Goal: Task Accomplishment & Management: Use online tool/utility

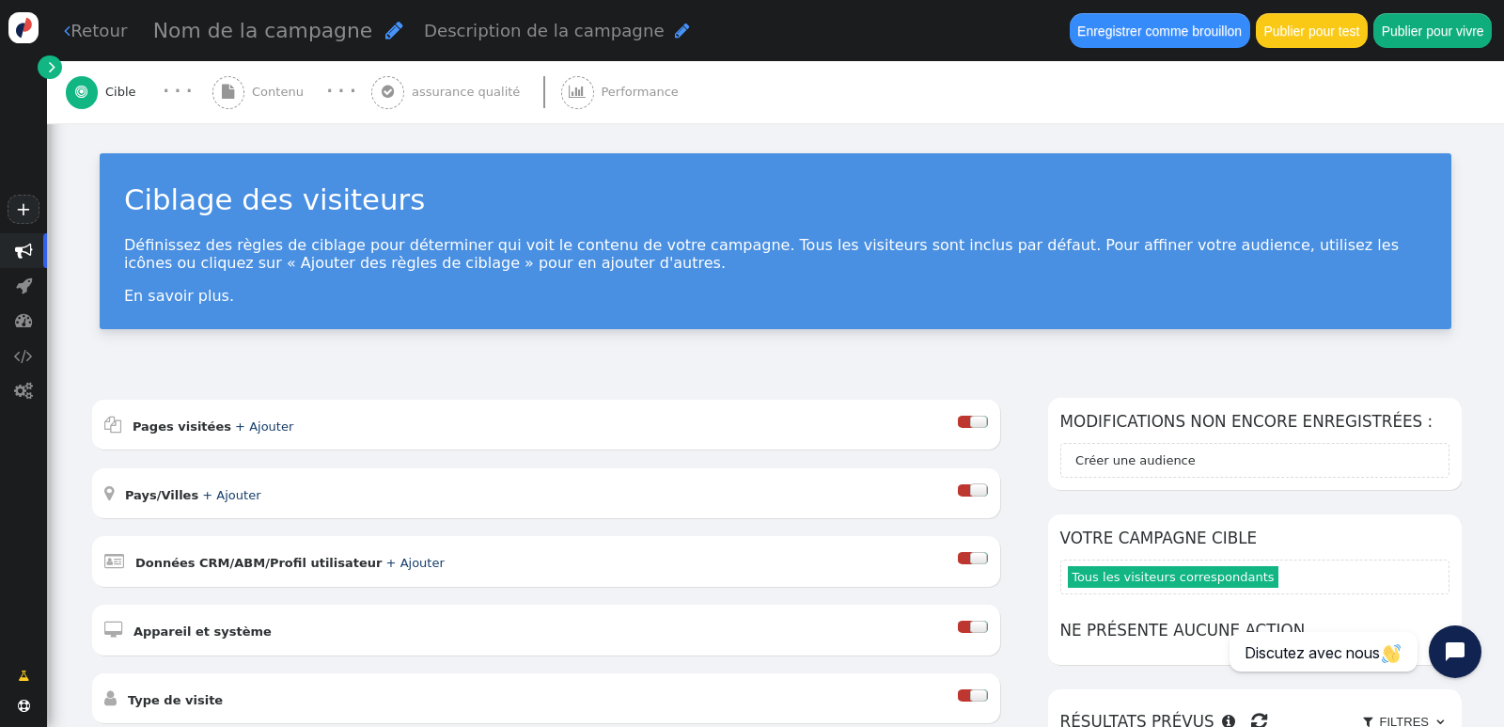
click at [1237, 279] on div "Définissez des règles de ciblage pour déterminer qui voit le contenu de votre c…" at bounding box center [775, 270] width 1303 height 69
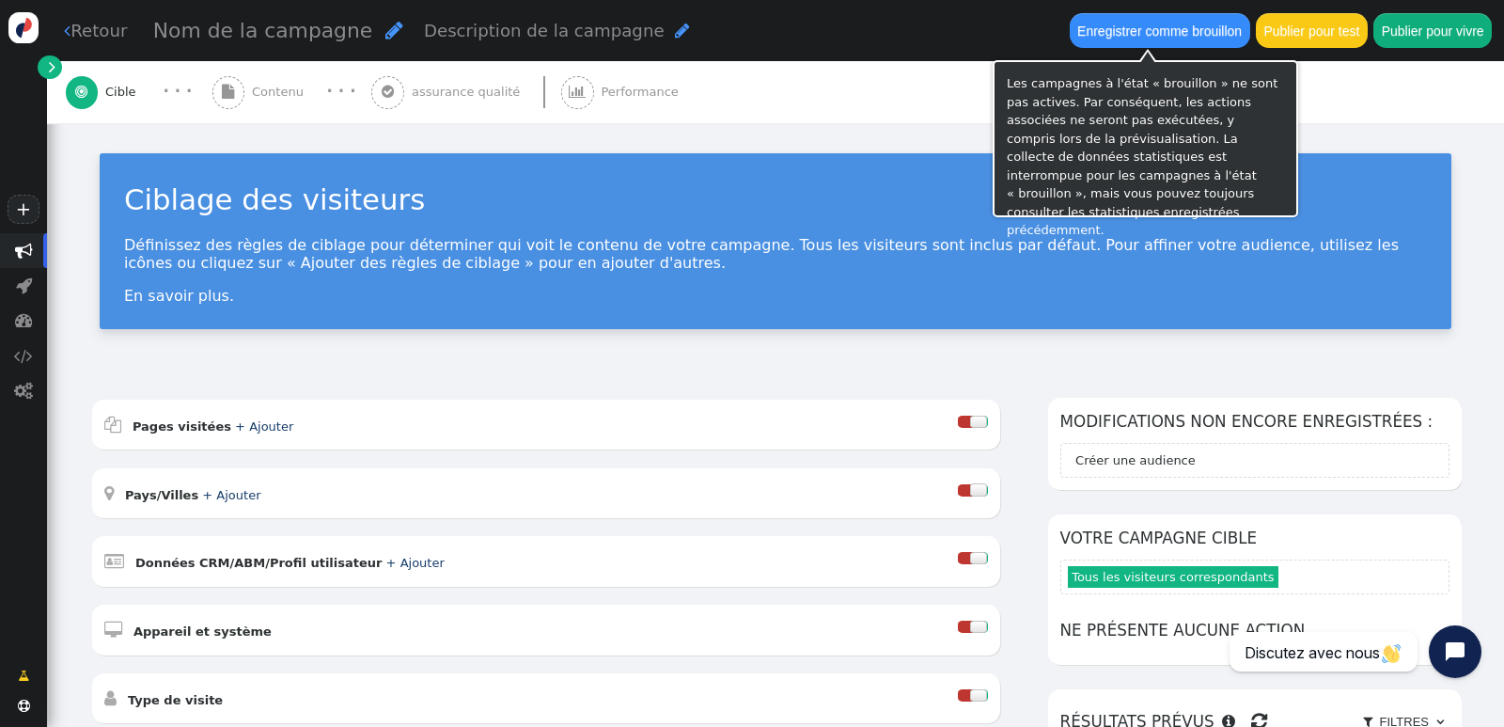
click at [1435, 133] on div "Ciblage des visiteurs Définissez des règles de ciblage pour déterminer qui voit…" at bounding box center [775, 248] width 1457 height 250
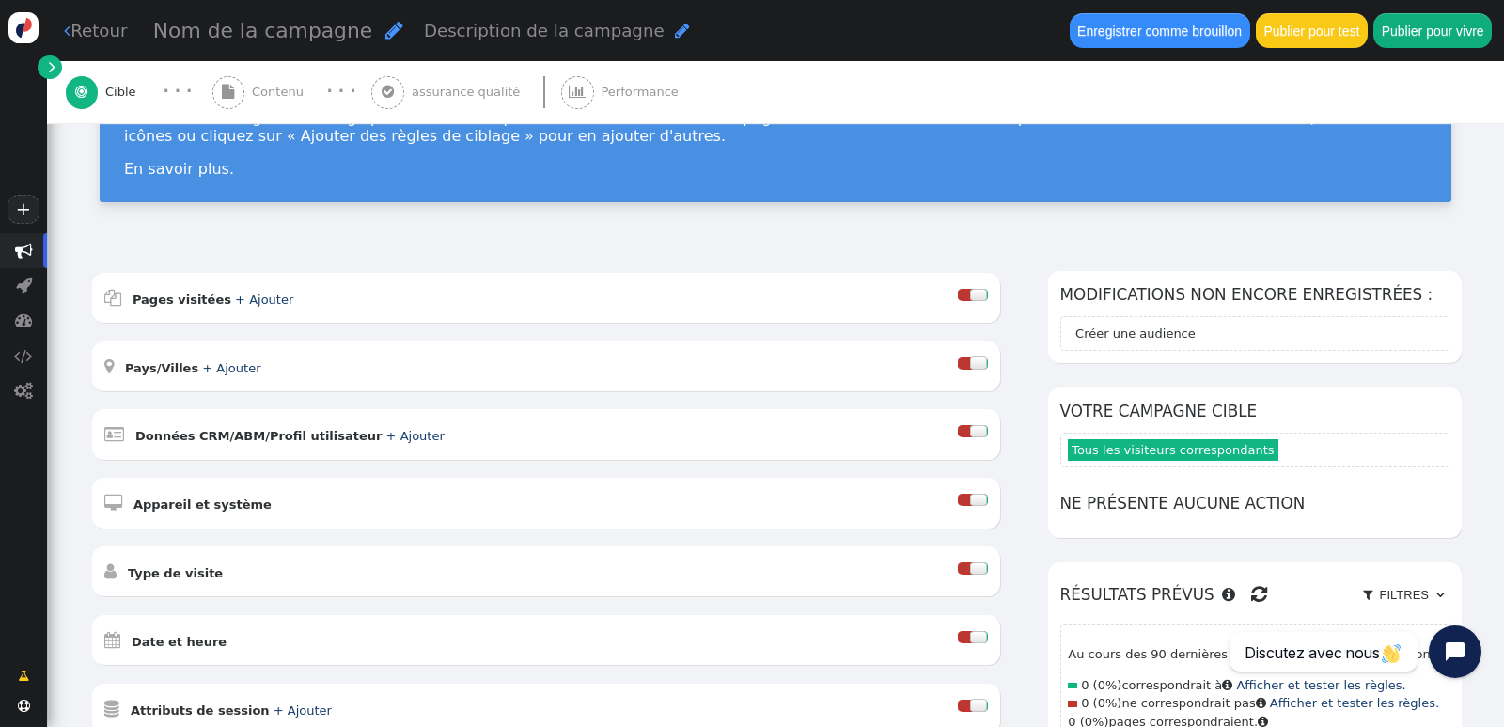
scroll to position [94, 0]
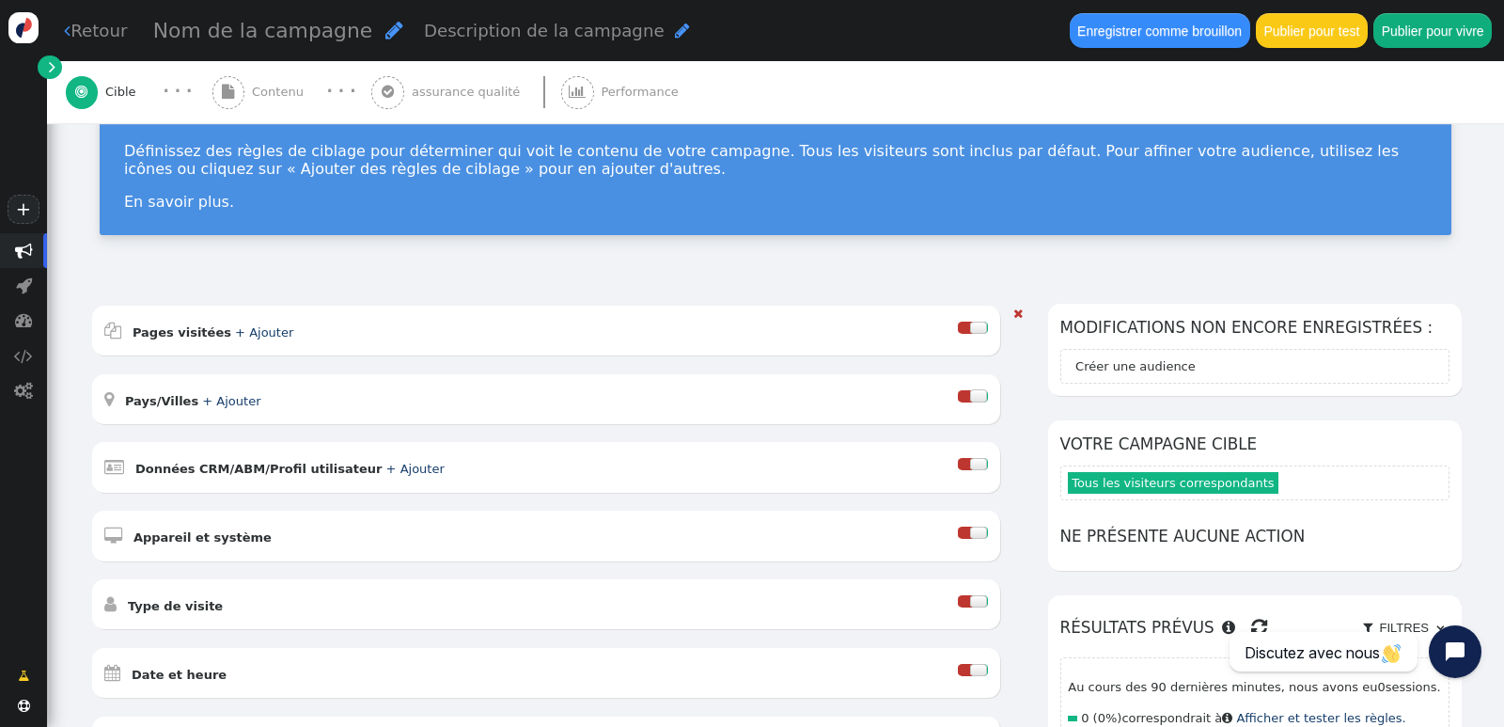
click at [197, 613] on div " Type de visite " at bounding box center [531, 603] width 855 height 25
click at [195, 602] on font "Type de visite" at bounding box center [175, 606] width 95 height 14
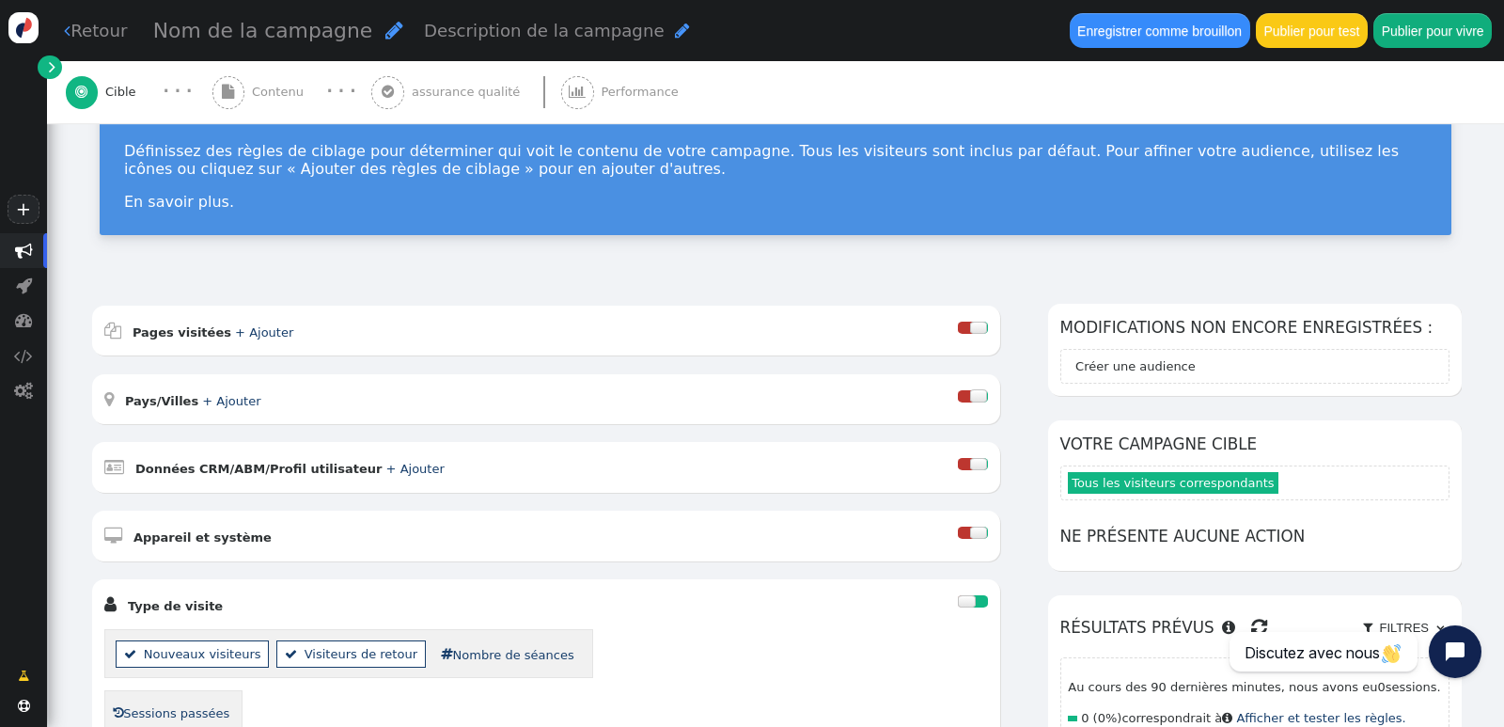
scroll to position [0, 0]
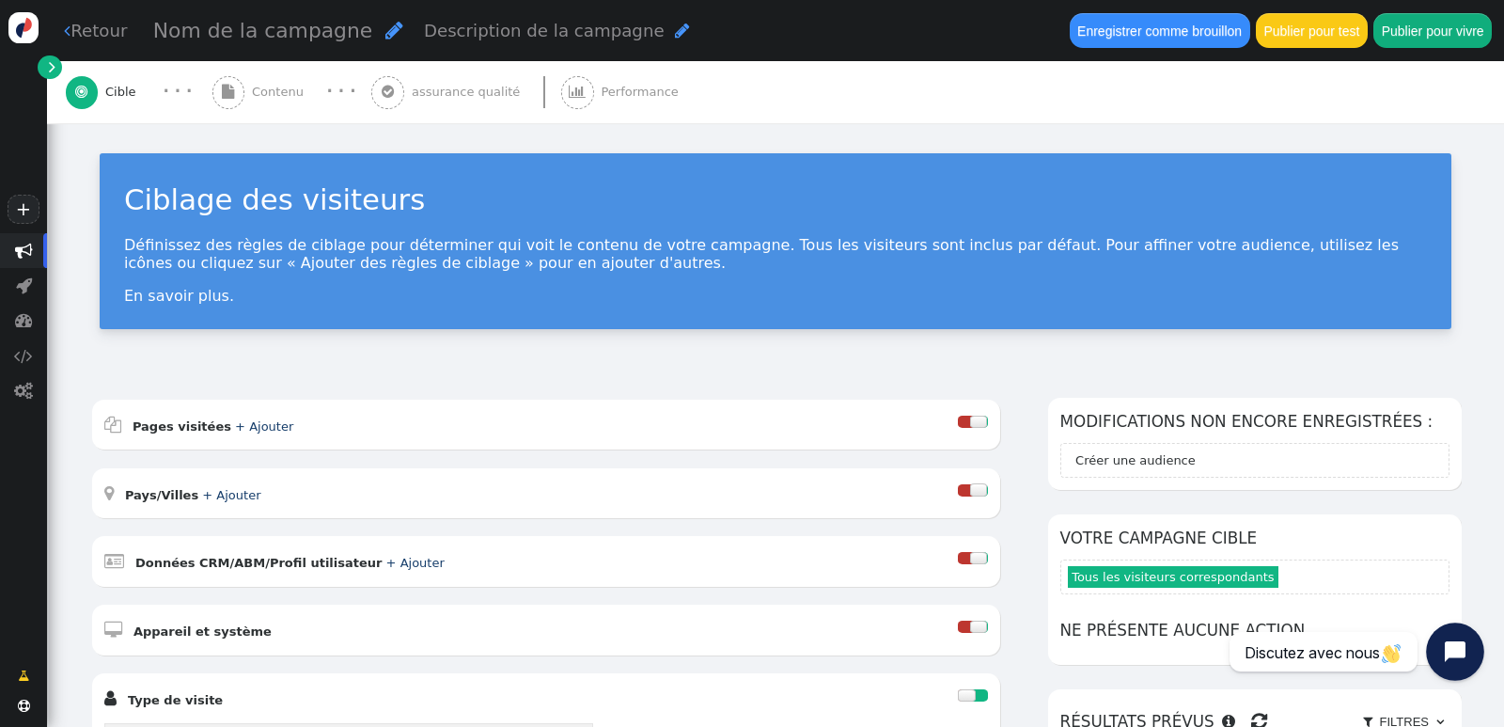
click at [1459, 652] on icon "Ouvrir le widget de discussion" at bounding box center [1465, 651] width 29 height 29
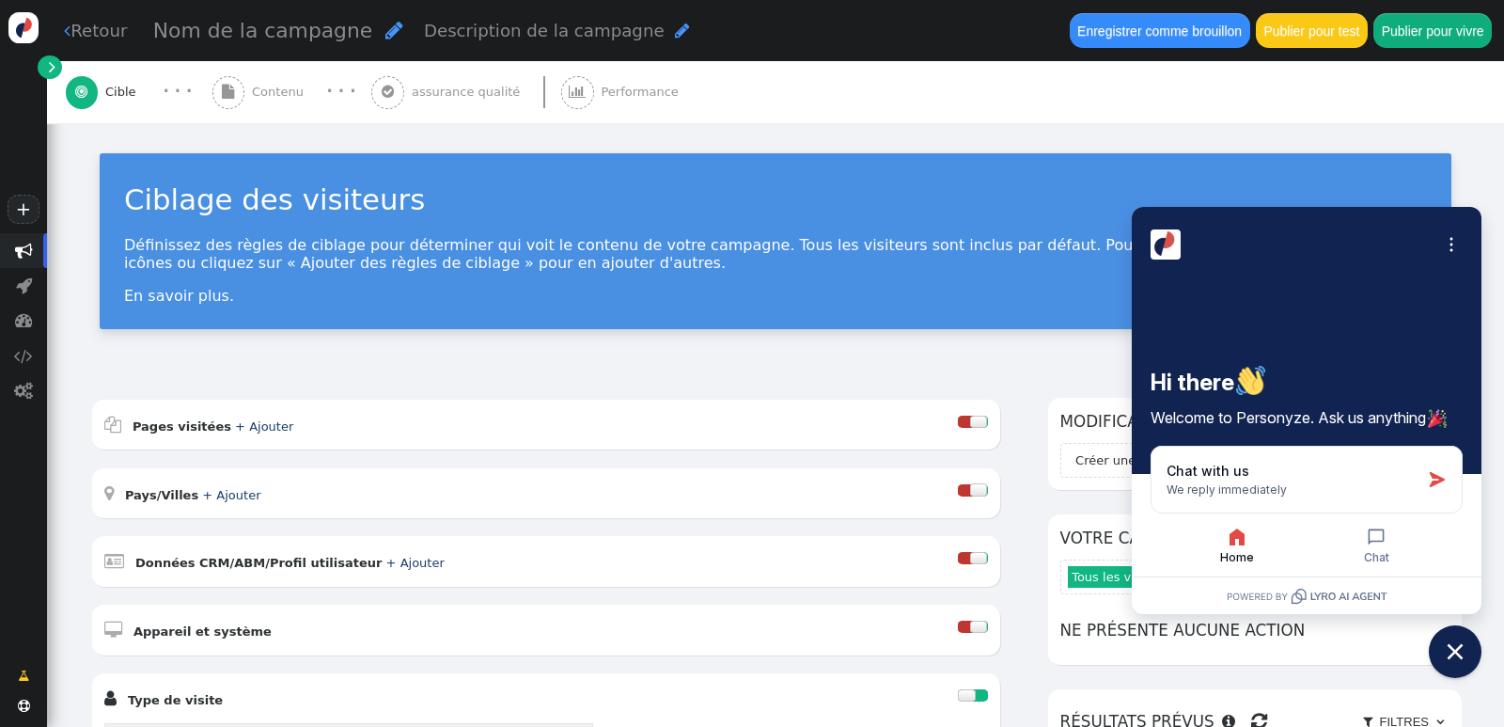
click at [1337, 343] on div "Open options Hi there Welcome to Personyze. Ask us anything" at bounding box center [1307, 340] width 350 height 267
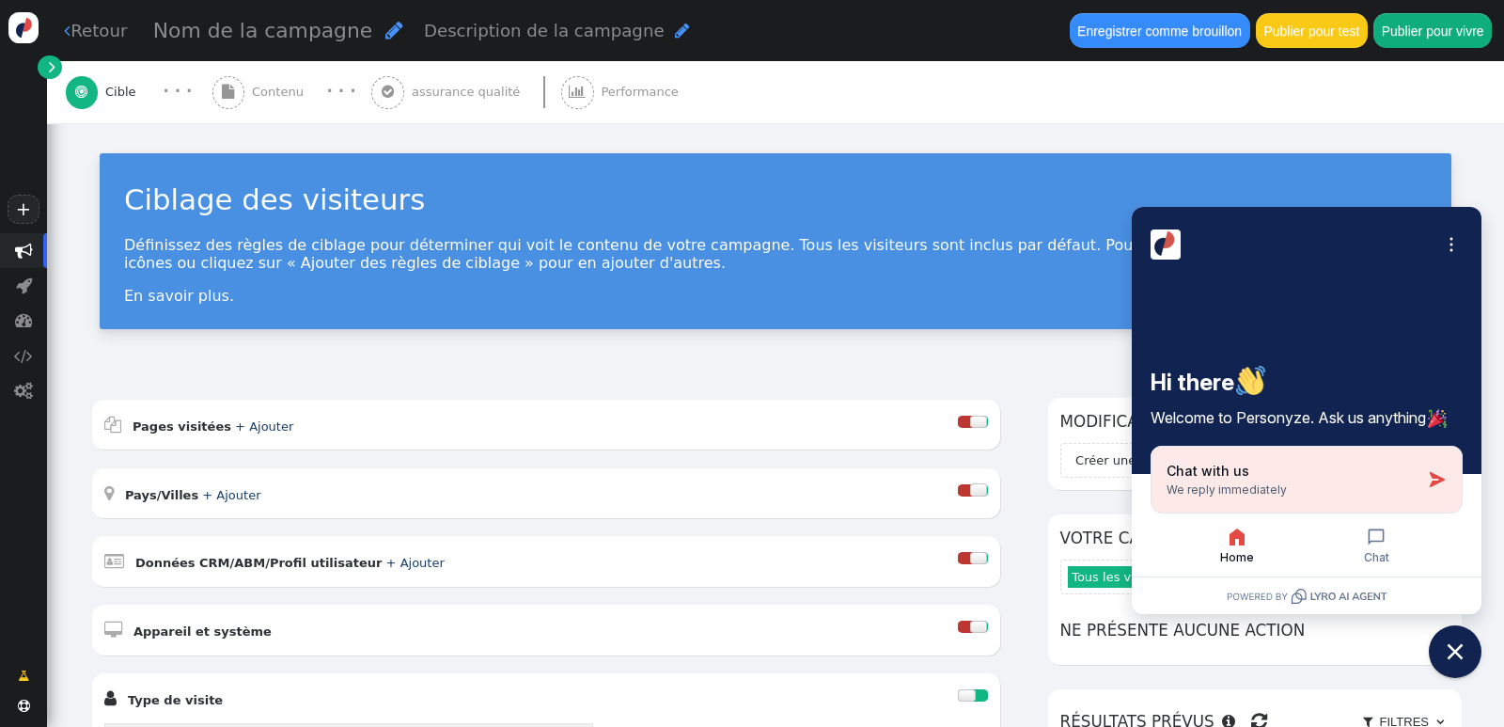
click at [1368, 479] on div "Chat with us We reply immediately" at bounding box center [1294, 480] width 254 height 36
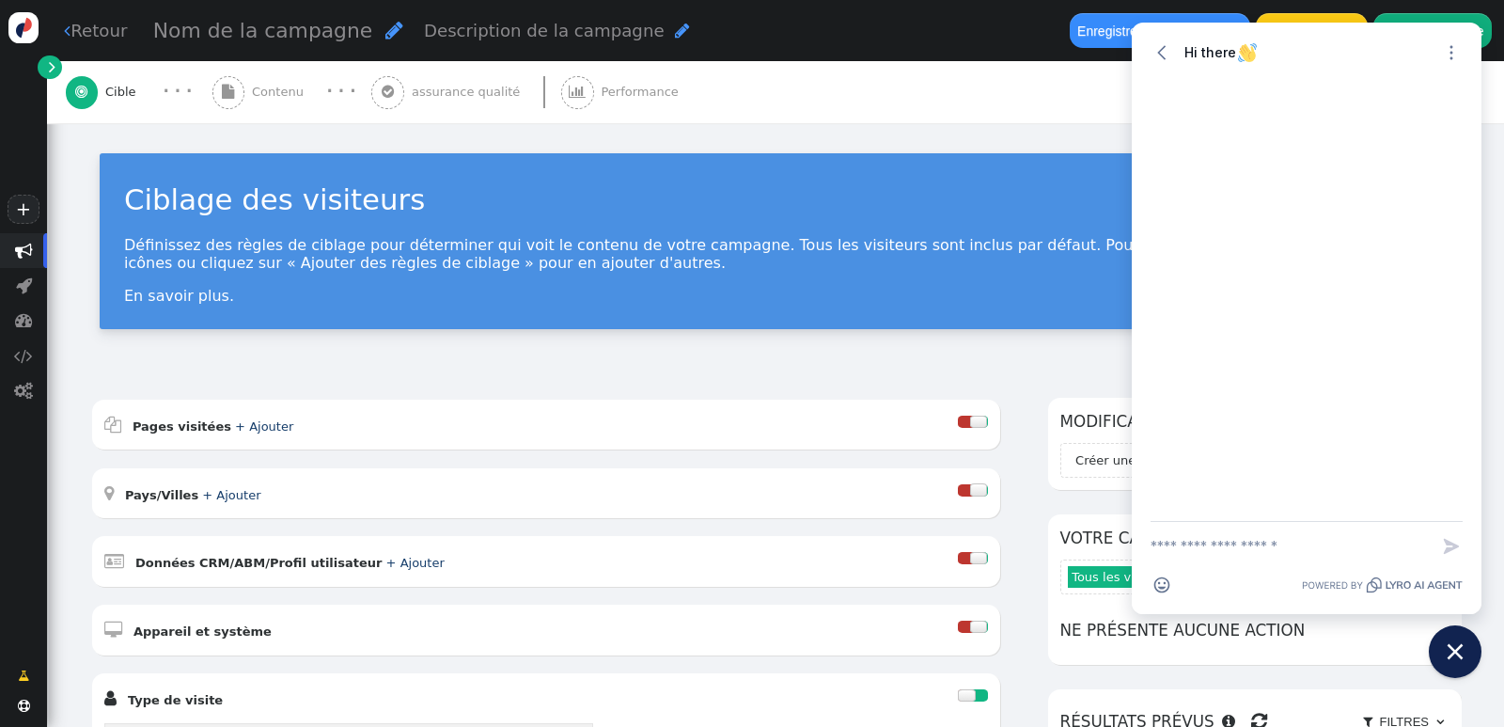
click at [1200, 540] on textarea "New message" at bounding box center [1290, 546] width 278 height 49
type textarea "*******"
click at [1456, 542] on icon "button" at bounding box center [1451, 546] width 19 height 19
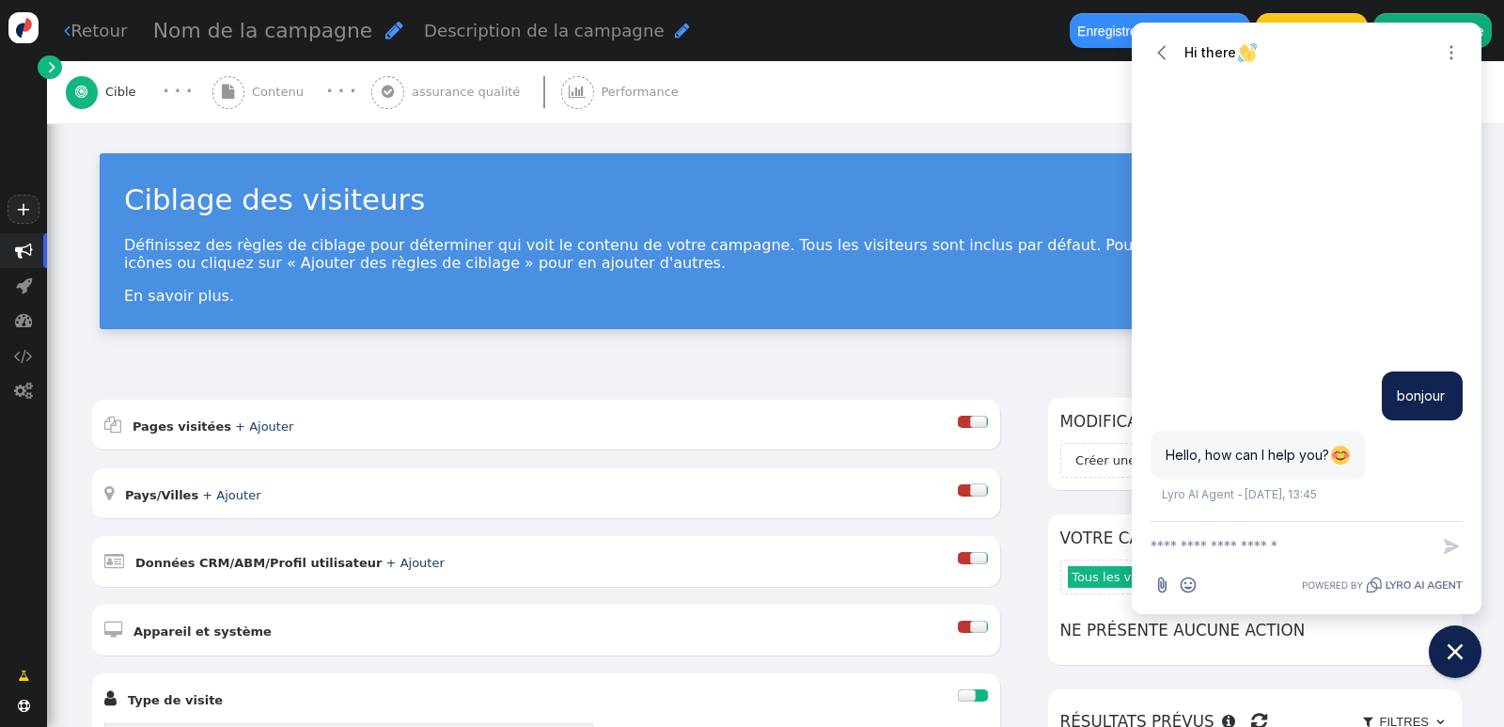
drag, startPoint x: 1166, startPoint y: 455, endPoint x: 1327, endPoint y: 441, distance: 162.3
click at [1327, 441] on div "Hello, how can I help you? Lyro AI Agent - [DATE], 13:45" at bounding box center [1258, 455] width 215 height 49
click at [1217, 538] on textarea "New message" at bounding box center [1290, 546] width 278 height 49
click at [1166, 49] on icon "button" at bounding box center [1162, 52] width 19 height 19
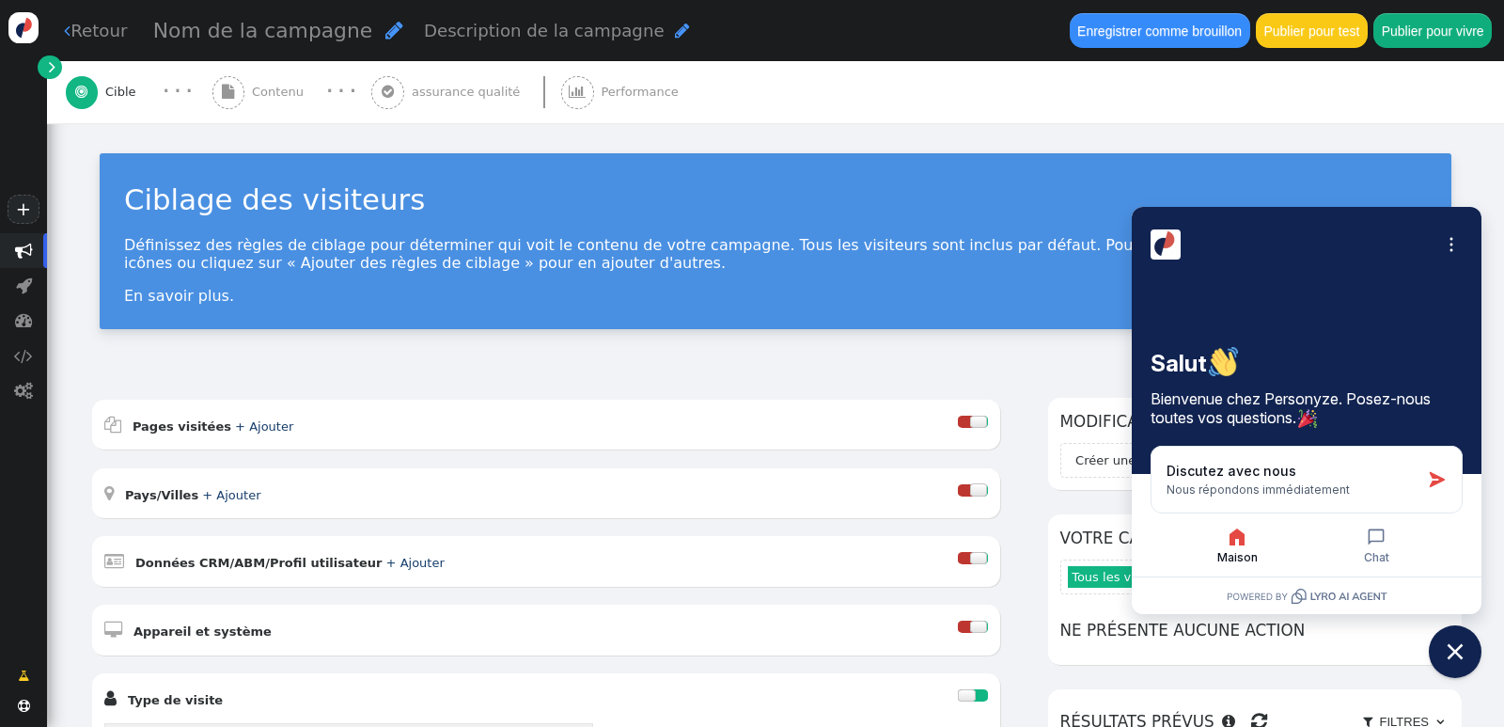
click at [1001, 360] on div "Ciblage des visiteurs Définissez des règles de ciblage pour déterminer qui voit…" at bounding box center [775, 248] width 1457 height 250
click at [1472, 184] on div "Ciblage des visiteurs Définissez des règles de ciblage pour déterminer qui voit…" at bounding box center [775, 248] width 1457 height 250
click at [1465, 179] on div "Ciblage des visiteurs Définissez des règles de ciblage pour déterminer qui voit…" at bounding box center [775, 248] width 1457 height 250
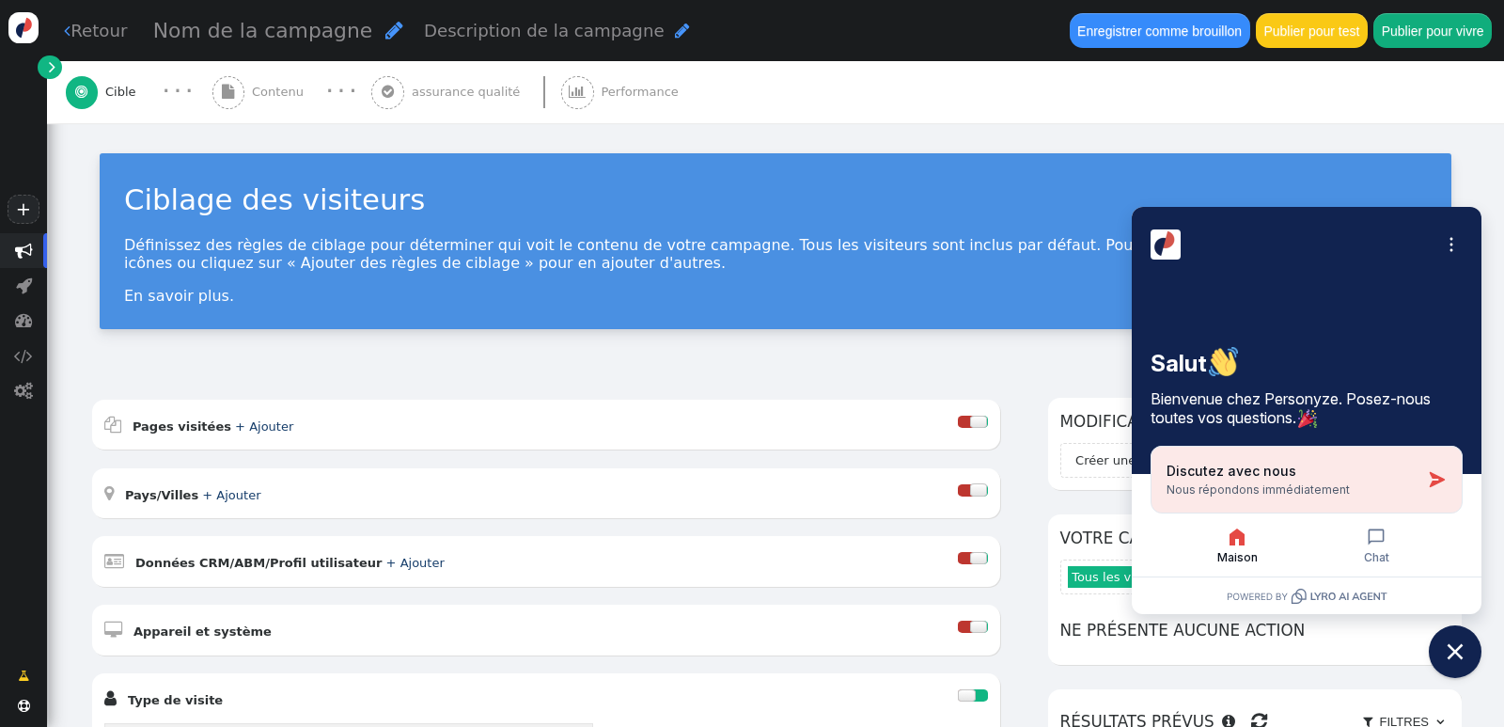
drag, startPoint x: 1305, startPoint y: 610, endPoint x: 1354, endPoint y: 472, distance: 146.6
click at [1354, 472] on div "Discutez avec nous Nous répondons immédiatement" at bounding box center [1294, 480] width 254 height 36
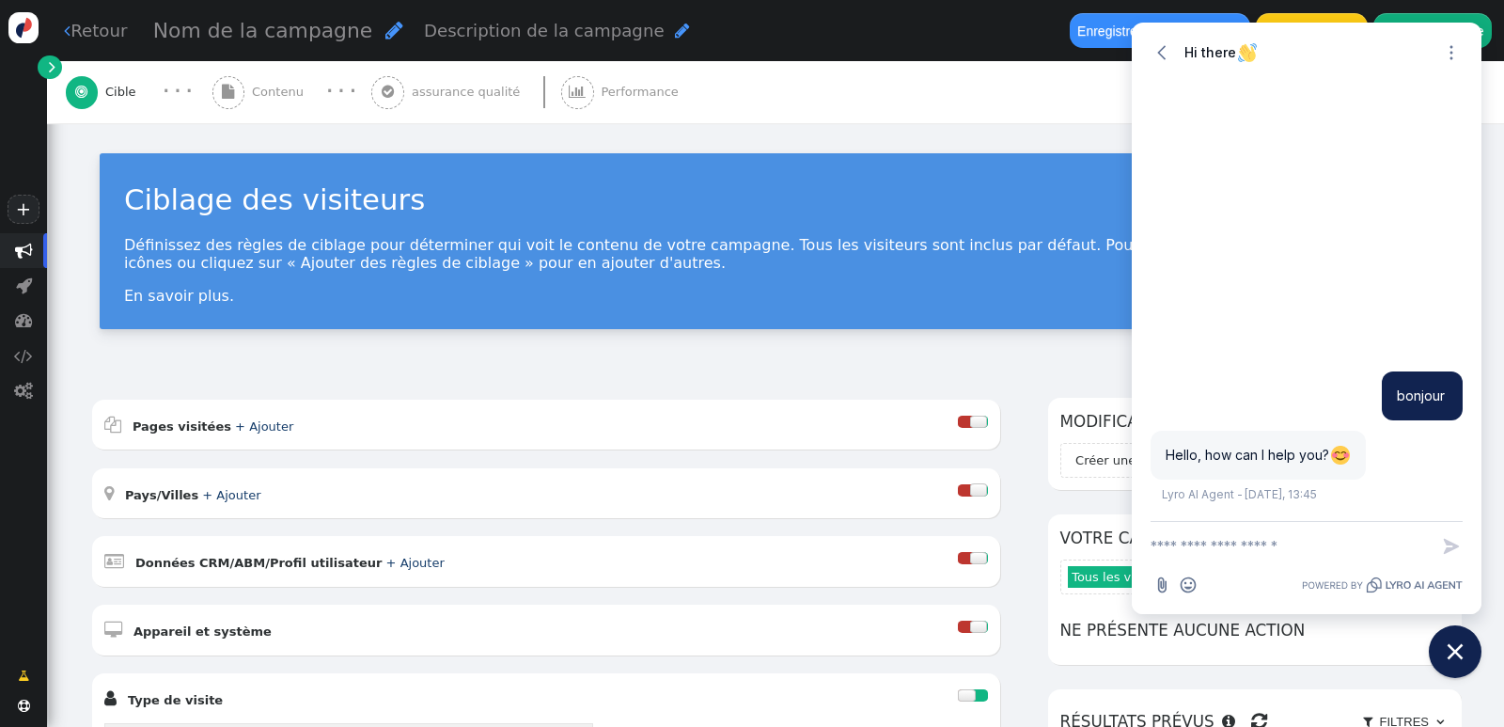
click at [1297, 502] on div "Lyro AI Agent - [DATE], 13:45" at bounding box center [1239, 494] width 155 height 22
click at [1286, 541] on textarea "New message" at bounding box center [1290, 546] width 278 height 49
type textarea "**********"
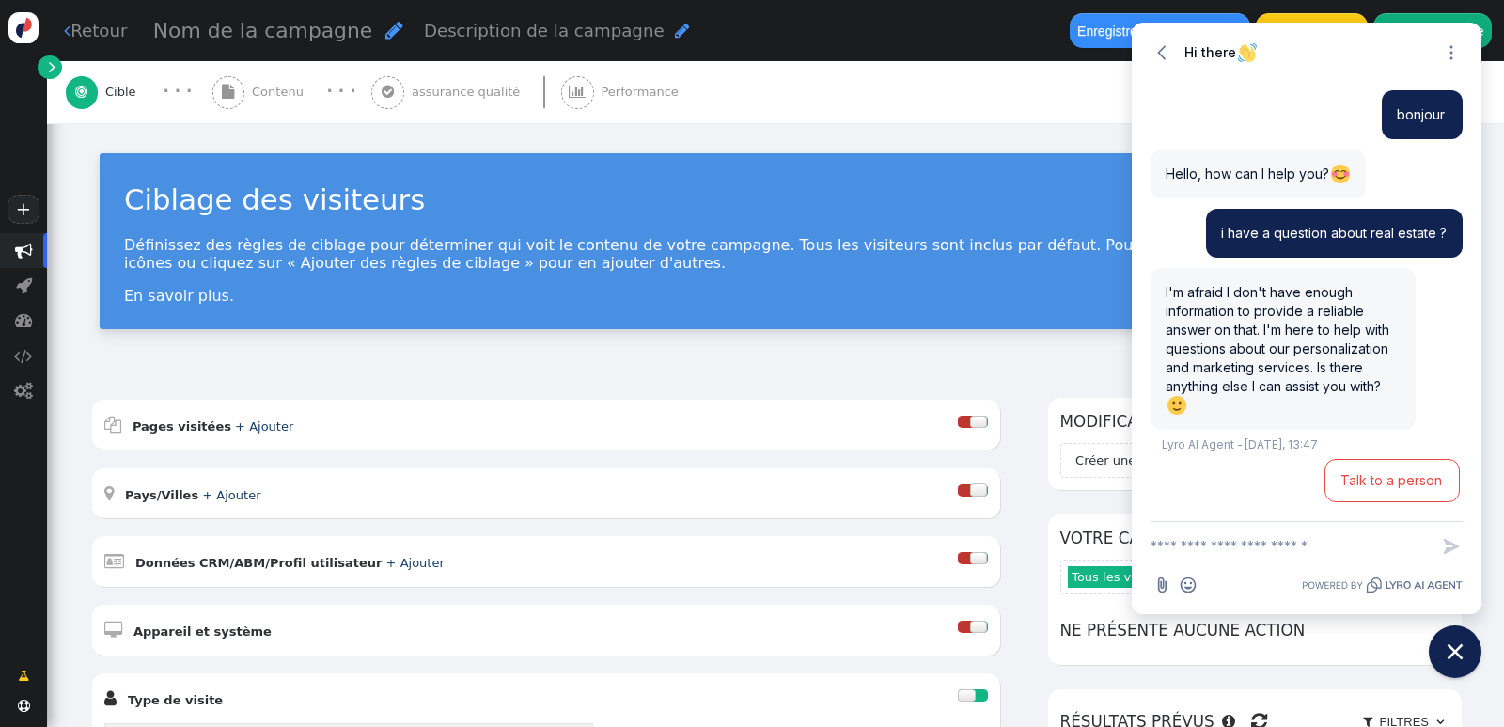
scroll to position [1, 0]
click at [1085, 103] on div " Cible · · ·  Contenu · · ·  assurance qualité  Performance" at bounding box center [776, 92] width 1420 height 62
click at [1458, 651] on icon "Close chat widget" at bounding box center [1455, 651] width 29 height 29
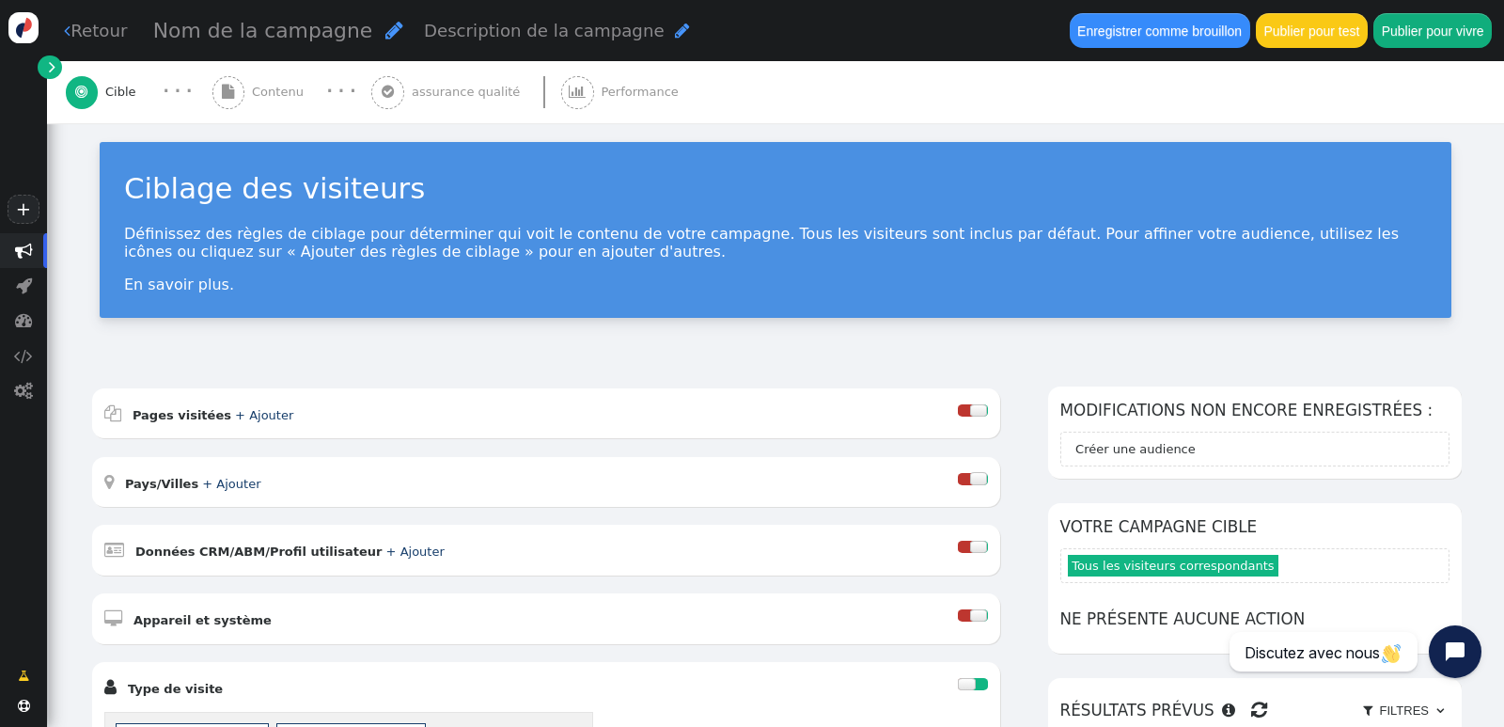
scroll to position [0, 0]
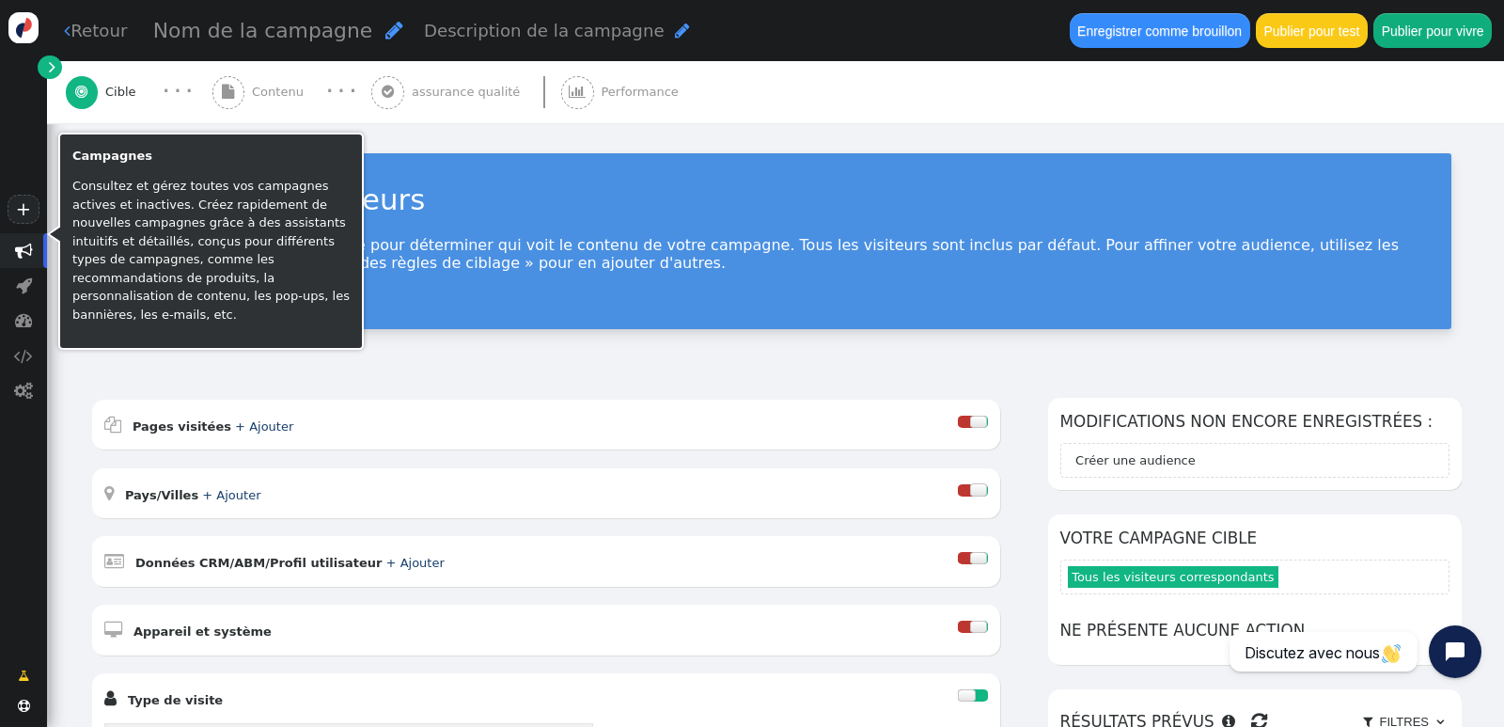
click at [22, 248] on font "" at bounding box center [24, 251] width 18 height 18
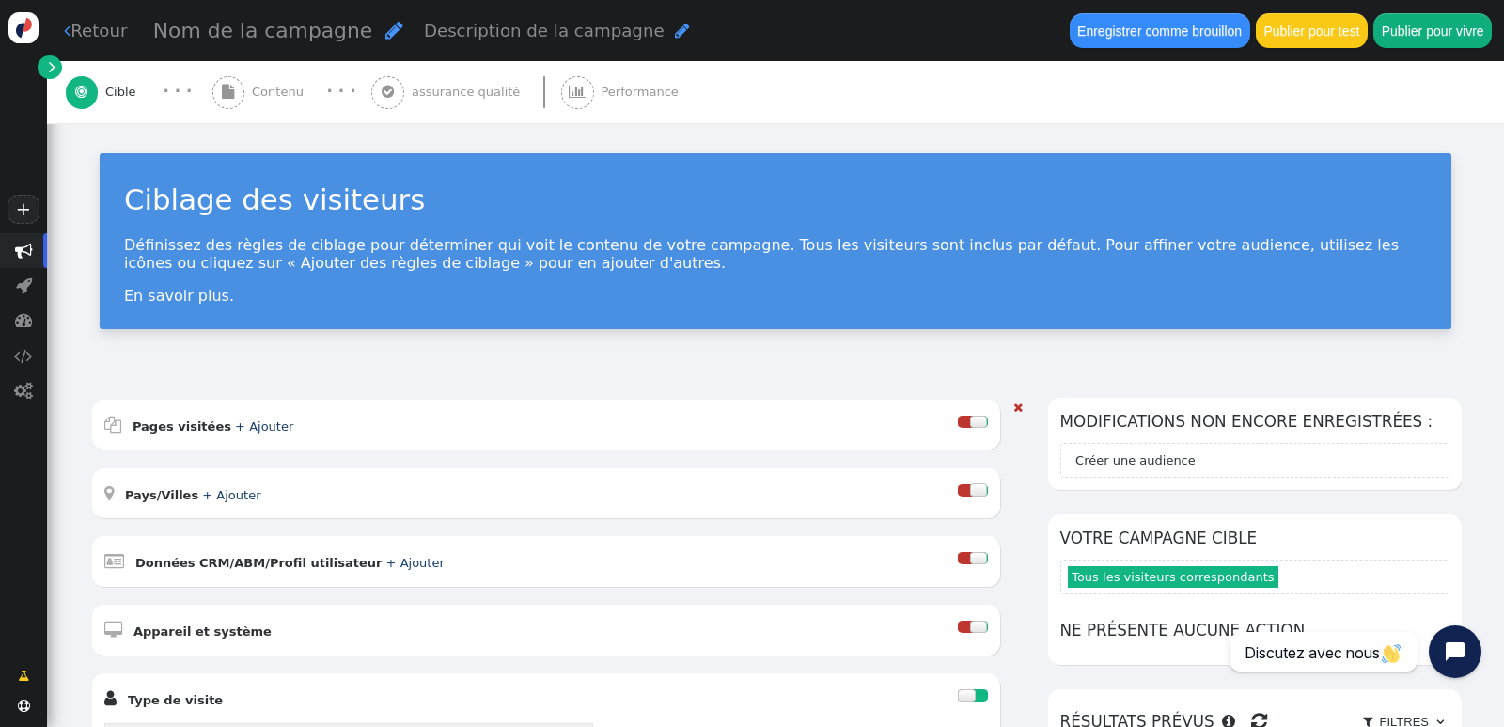
click at [236, 423] on font "+ Ajouter" at bounding box center [264, 426] width 58 height 14
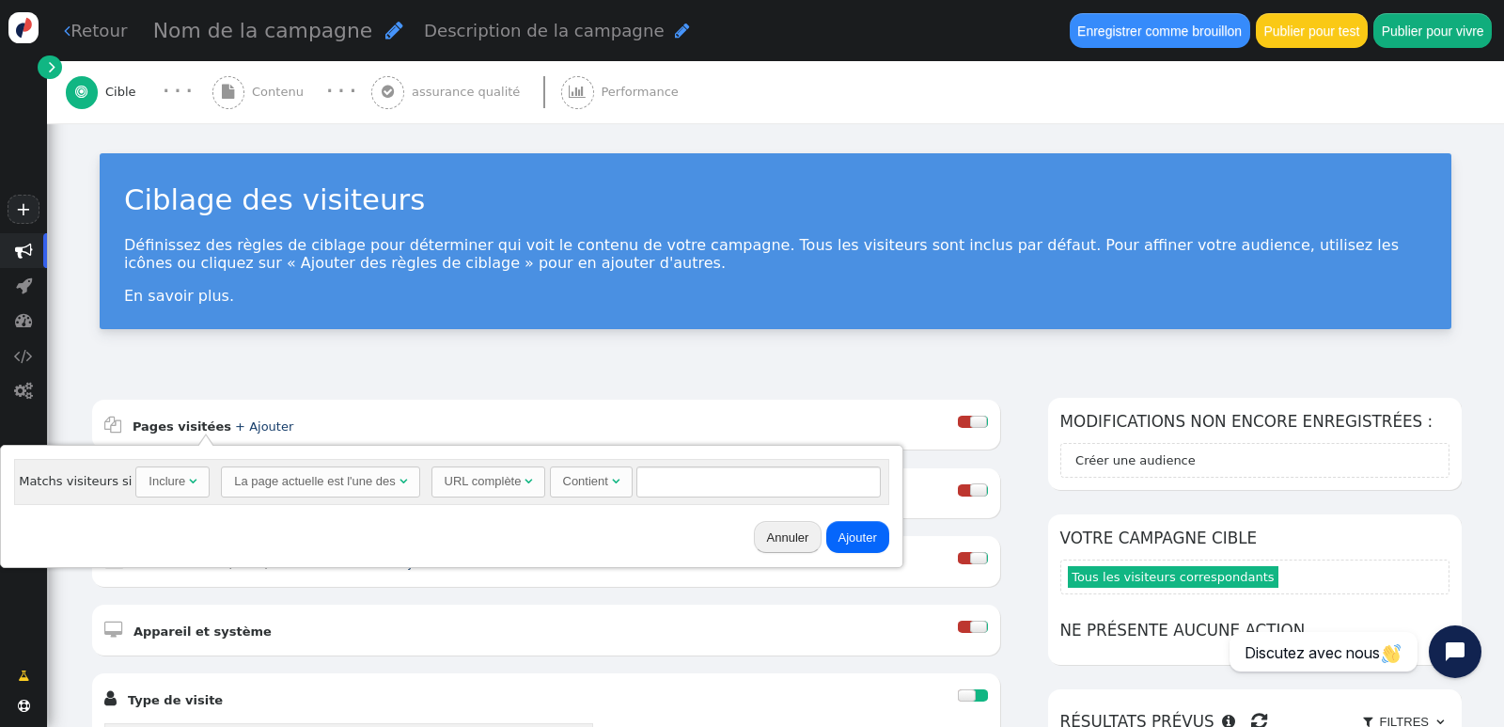
click at [329, 538] on div "Annuler Ajouter" at bounding box center [452, 536] width 889 height 49
click at [141, 426] on font "Pages visitées" at bounding box center [182, 426] width 99 height 14
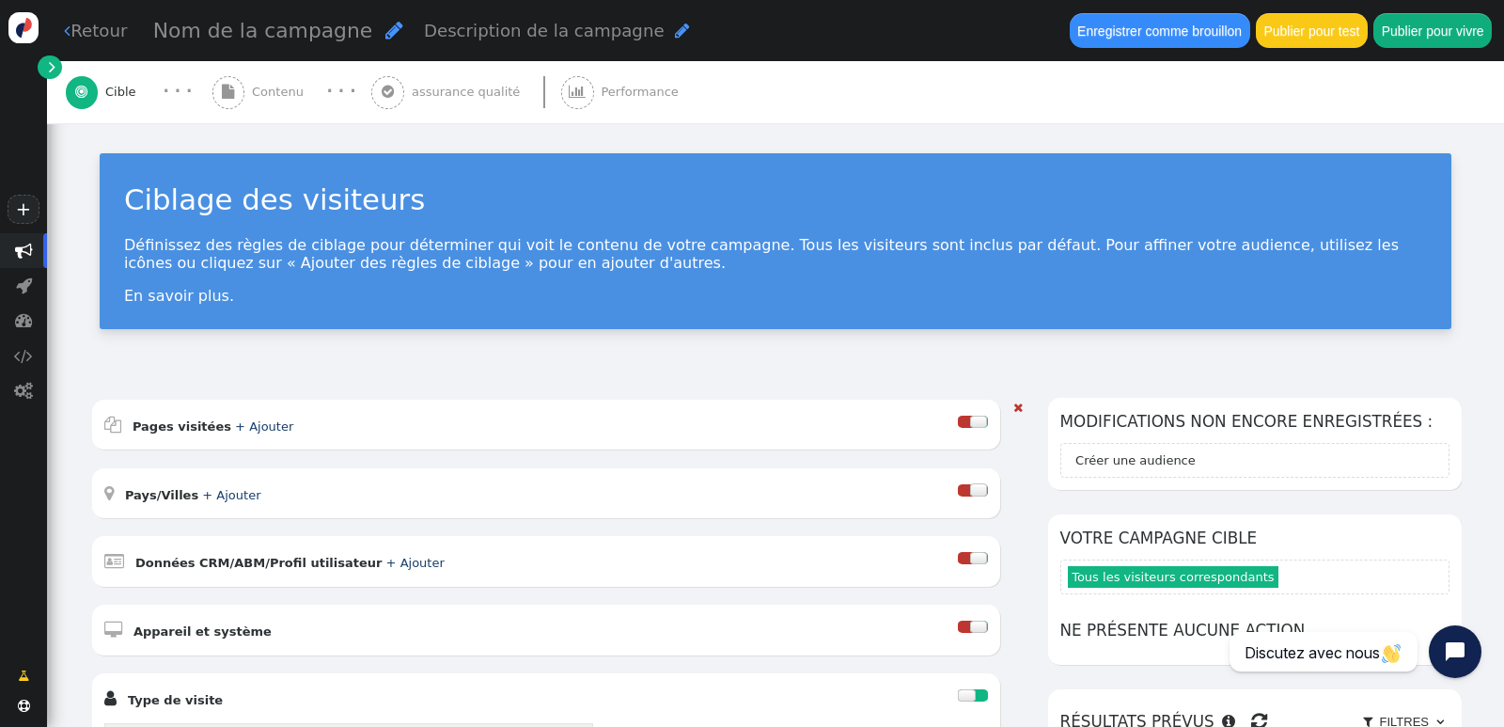
click at [958, 424] on div at bounding box center [965, 422] width 15 height 12
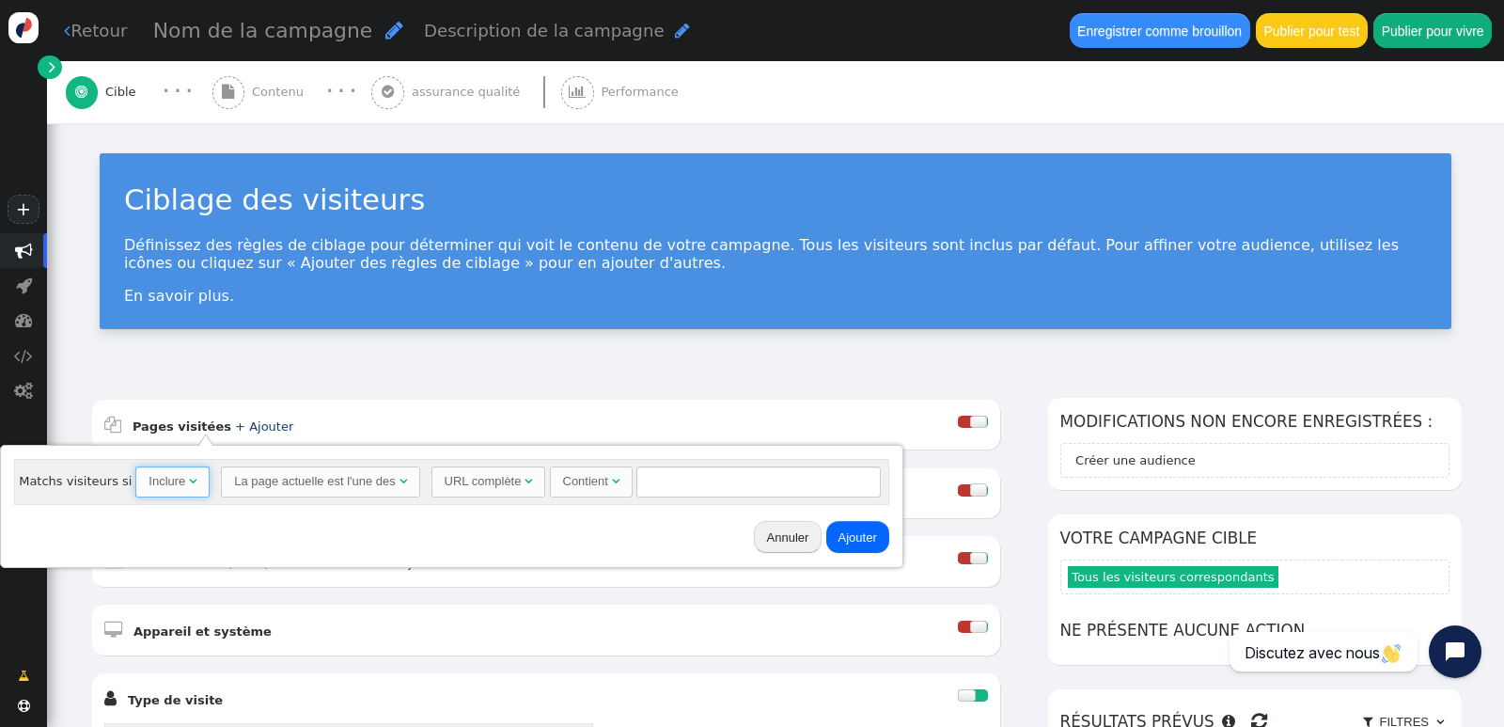
click at [189, 478] on font "" at bounding box center [193, 481] width 8 height 12
click at [400, 479] on font "" at bounding box center [404, 481] width 8 height 12
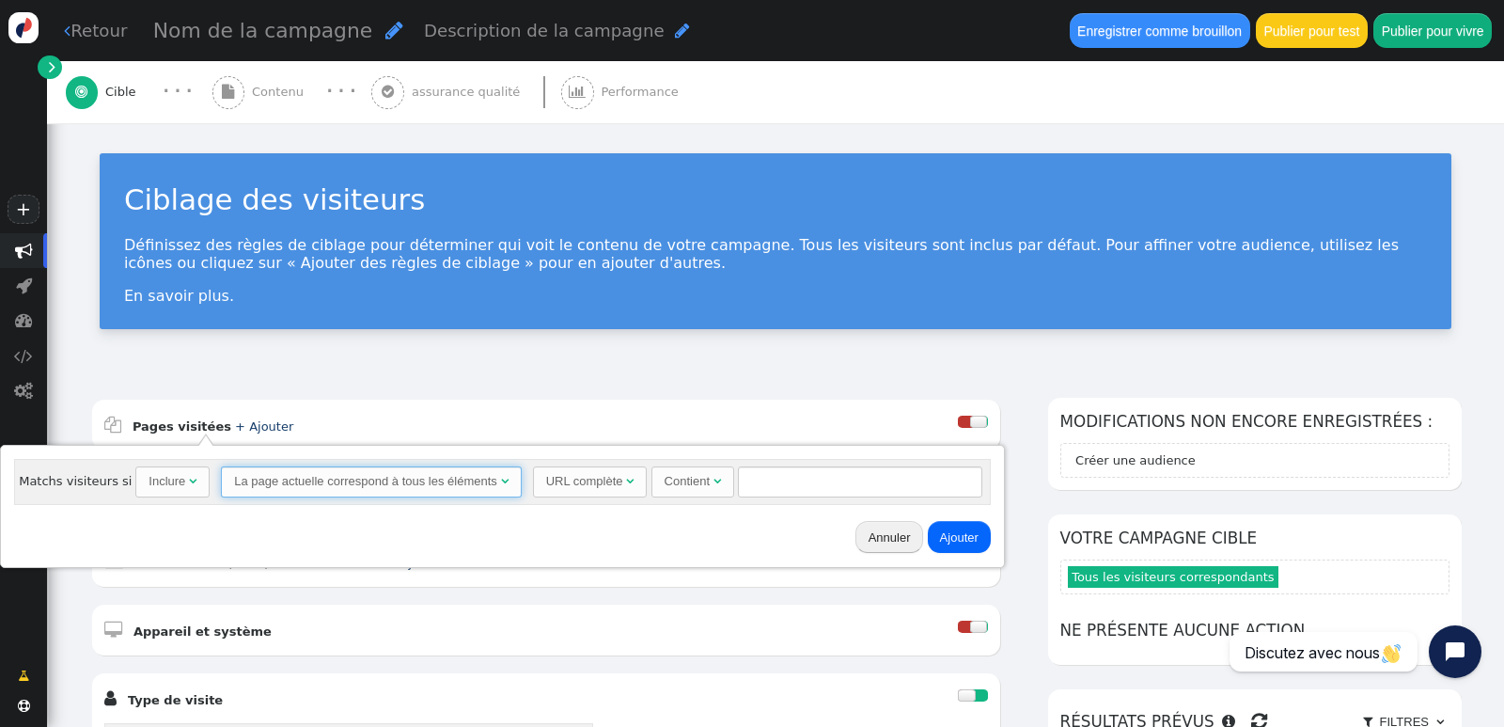
click at [596, 479] on font "URL complète" at bounding box center [584, 481] width 77 height 14
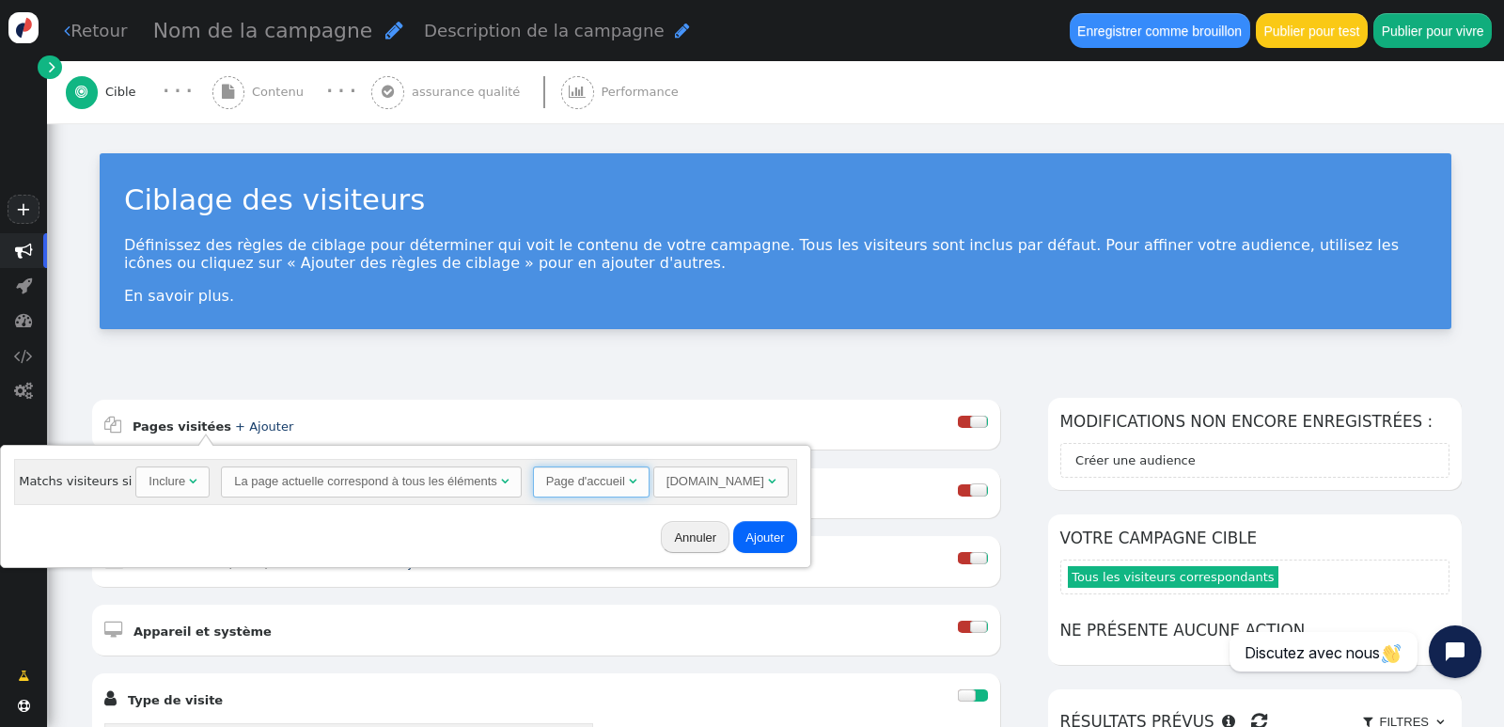
click at [606, 479] on font "Page d'accueil" at bounding box center [585, 481] width 79 height 14
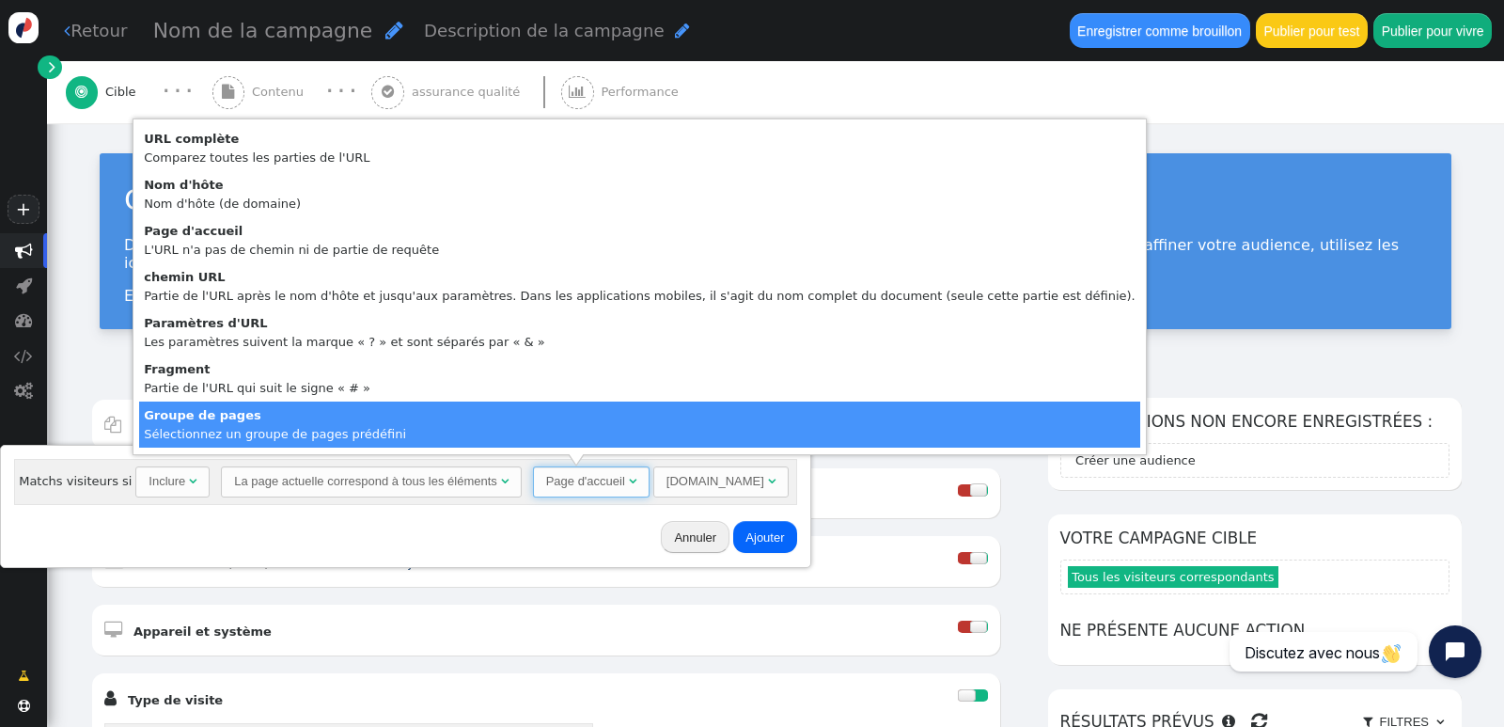
click at [448, 542] on div "Annuler Ajouter" at bounding box center [406, 536] width 797 height 49
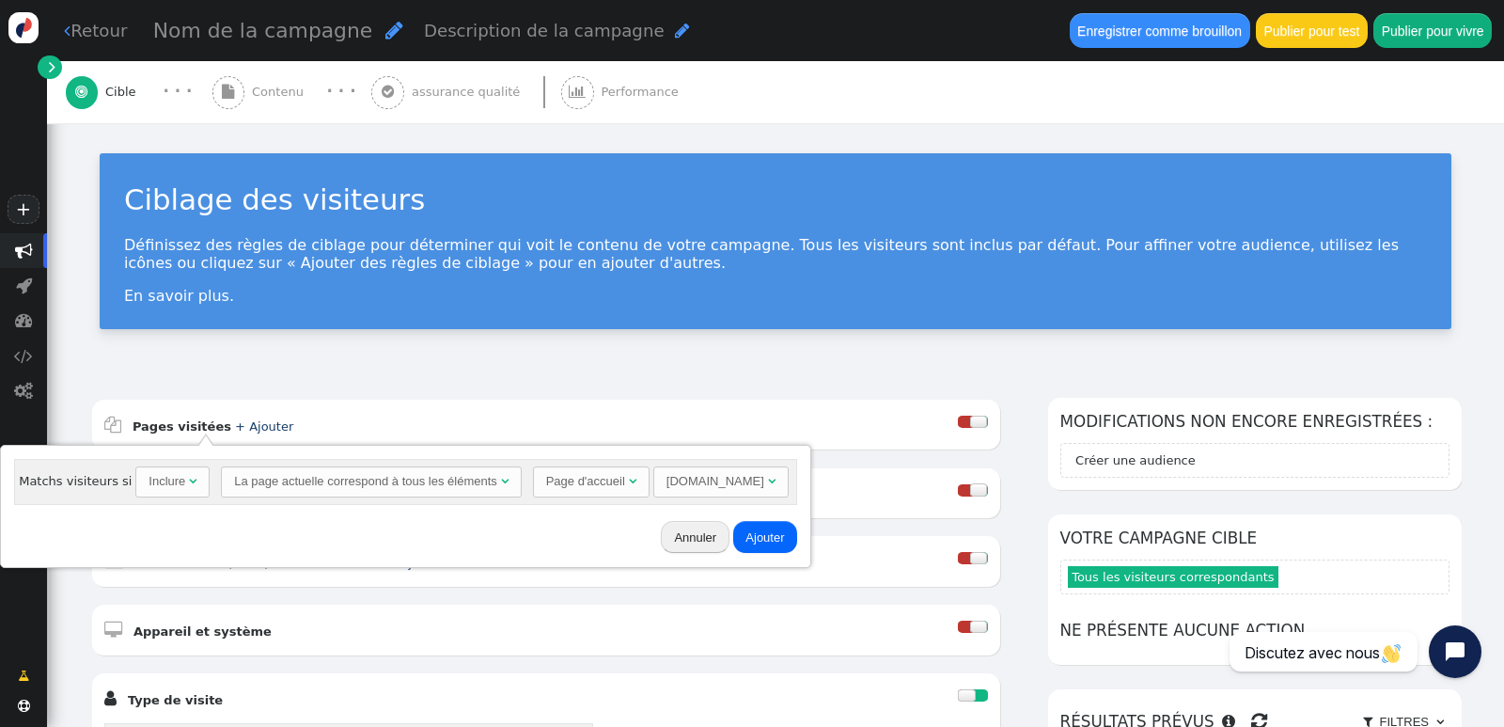
click at [745, 532] on font "Ajouter" at bounding box center [764, 537] width 39 height 14
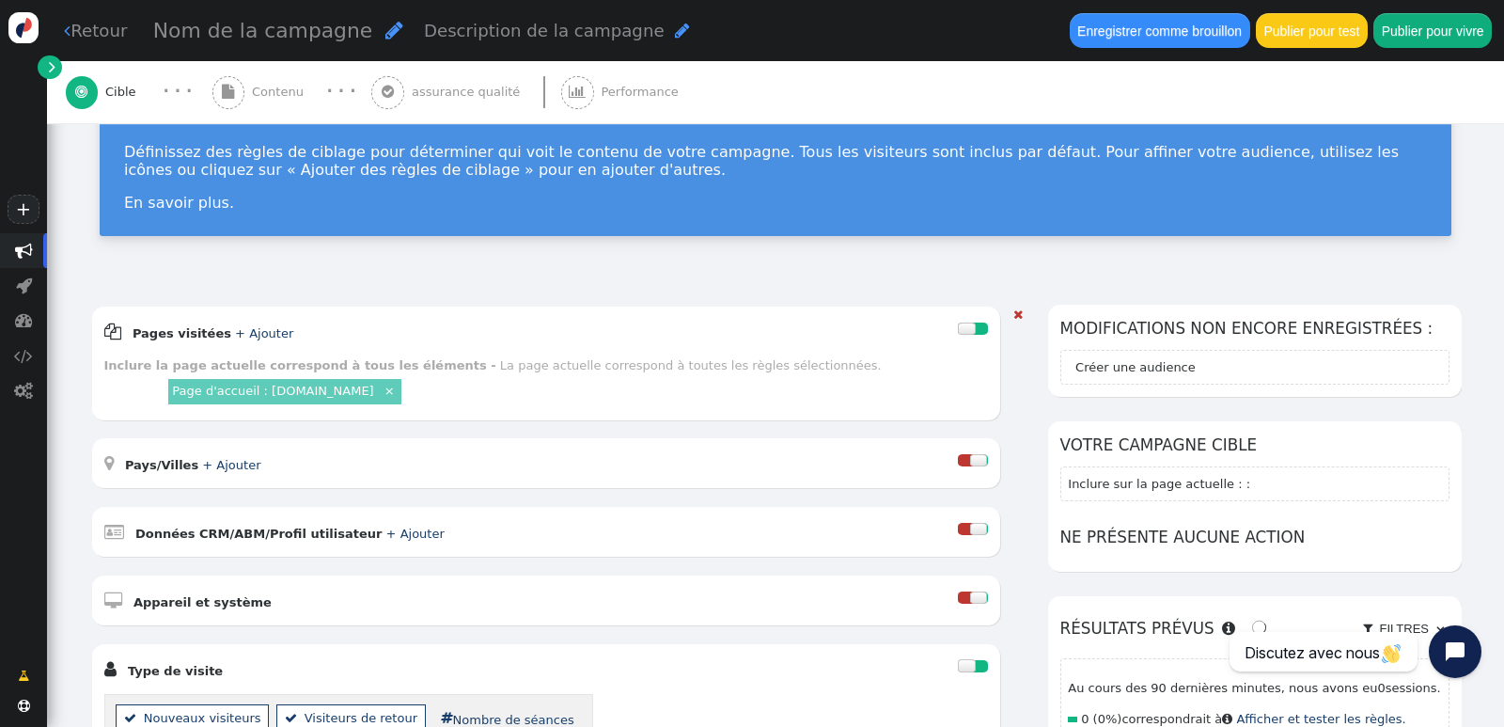
scroll to position [94, 0]
click at [243, 461] on font "+ Ajouter" at bounding box center [231, 464] width 58 height 14
click at [149, 505] on font "Nom du lieu" at bounding box center [163, 505] width 65 height 14
click at [265, 505] on span "Rien " at bounding box center [255, 507] width 63 height 32
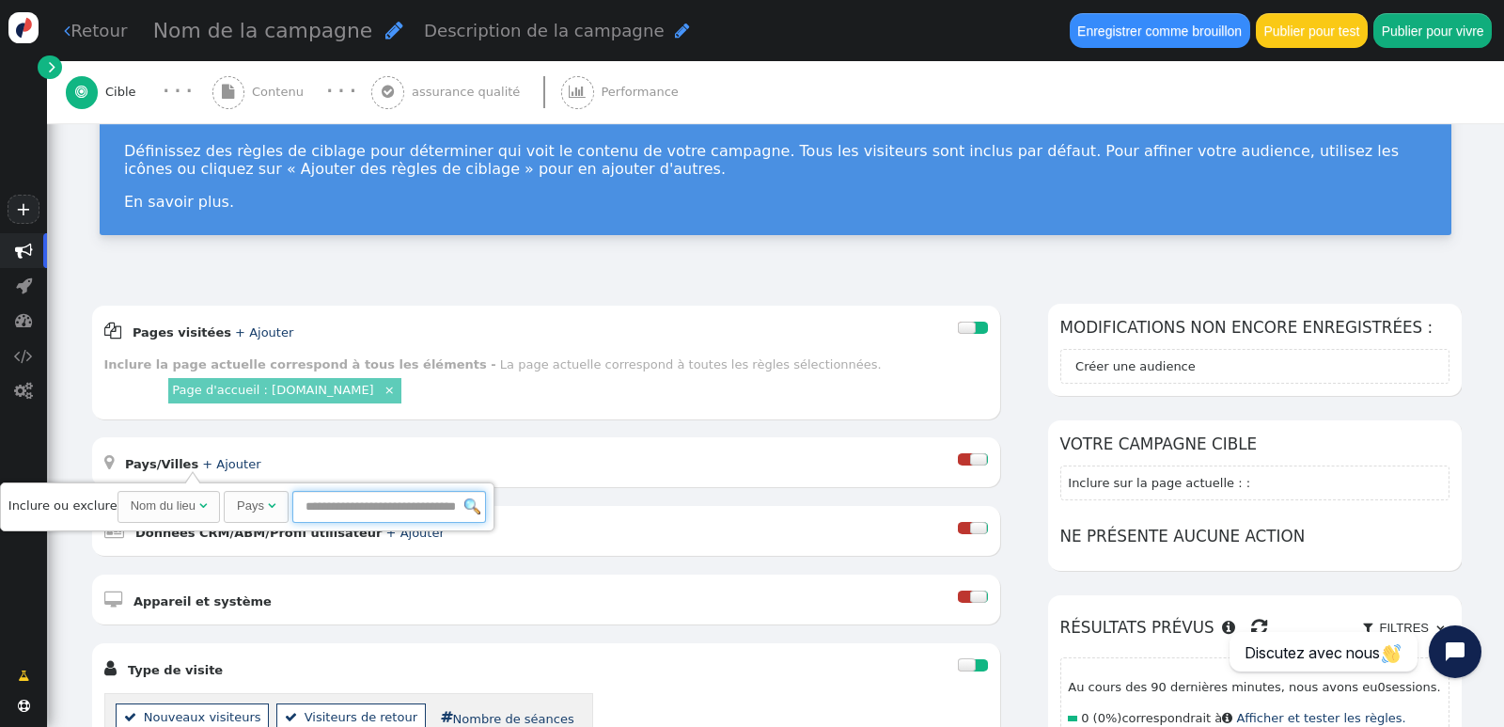
click at [347, 503] on input "text" at bounding box center [389, 507] width 194 height 32
click at [268, 507] on font "" at bounding box center [272, 505] width 8 height 12
click at [330, 507] on input "text" at bounding box center [389, 507] width 194 height 32
type input "******"
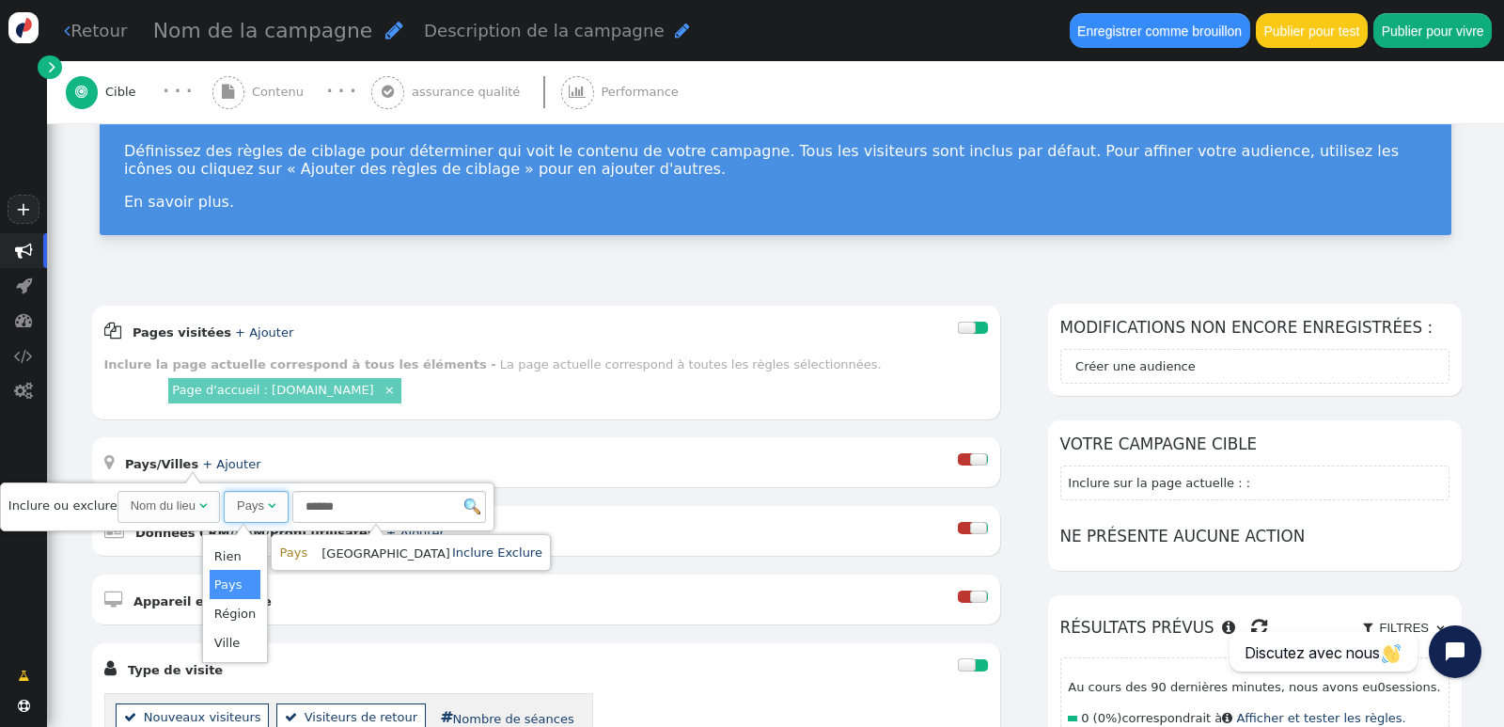
click at [345, 549] on font "[GEOGRAPHIC_DATA]" at bounding box center [386, 552] width 129 height 14
click at [452, 558] on font "Inclure" at bounding box center [472, 552] width 41 height 14
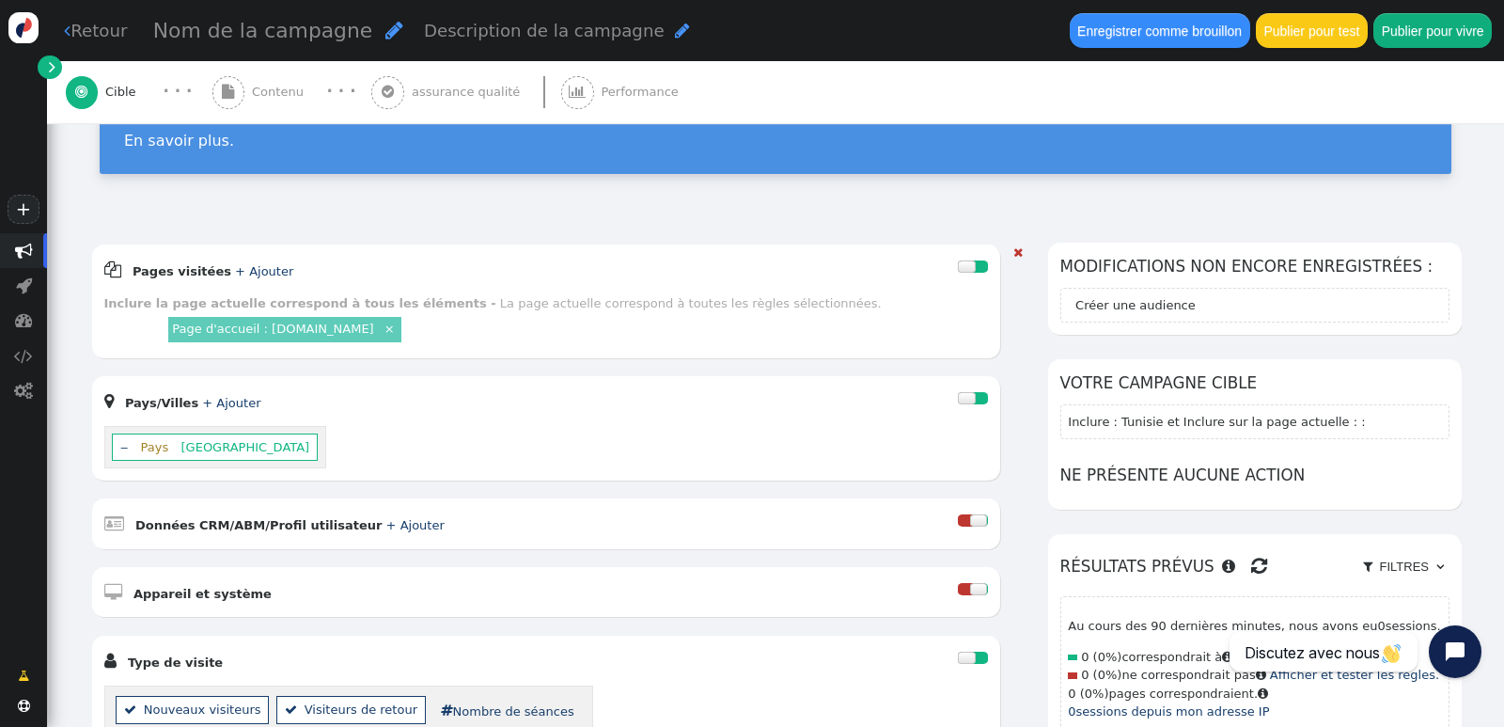
scroll to position [188, 0]
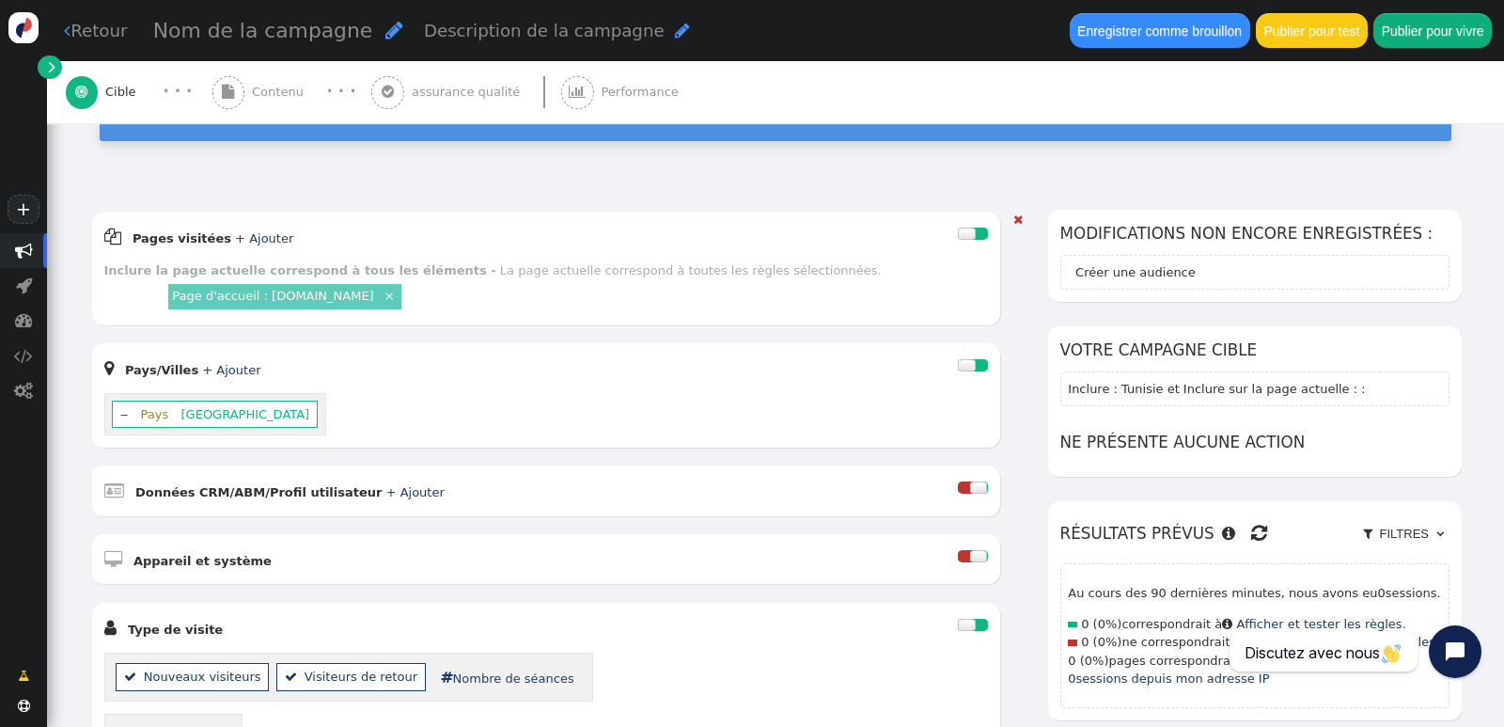
click at [970, 493] on div at bounding box center [979, 487] width 18 height 12
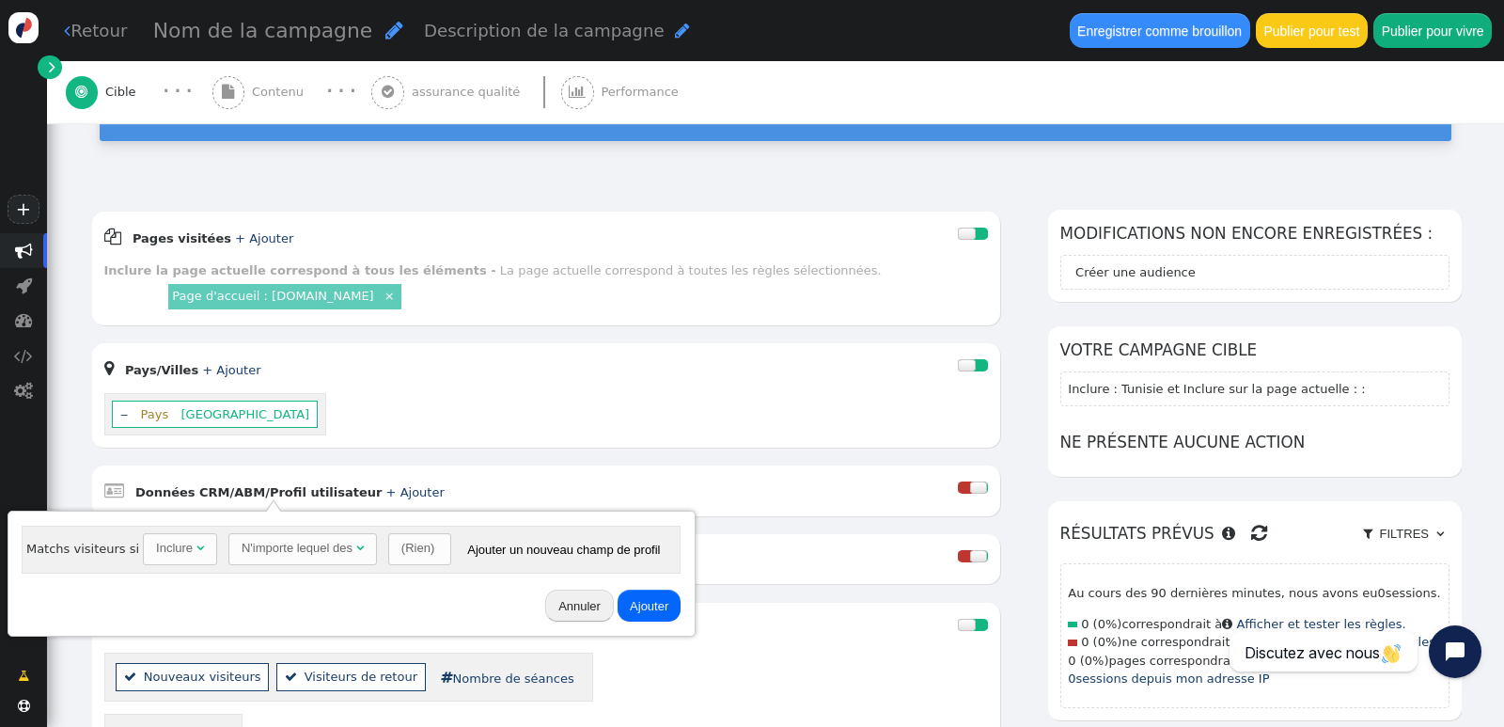
click at [173, 544] on font "Inclure" at bounding box center [174, 548] width 37 height 14
click at [275, 554] on font "N'importe lequel des" at bounding box center [297, 548] width 111 height 14
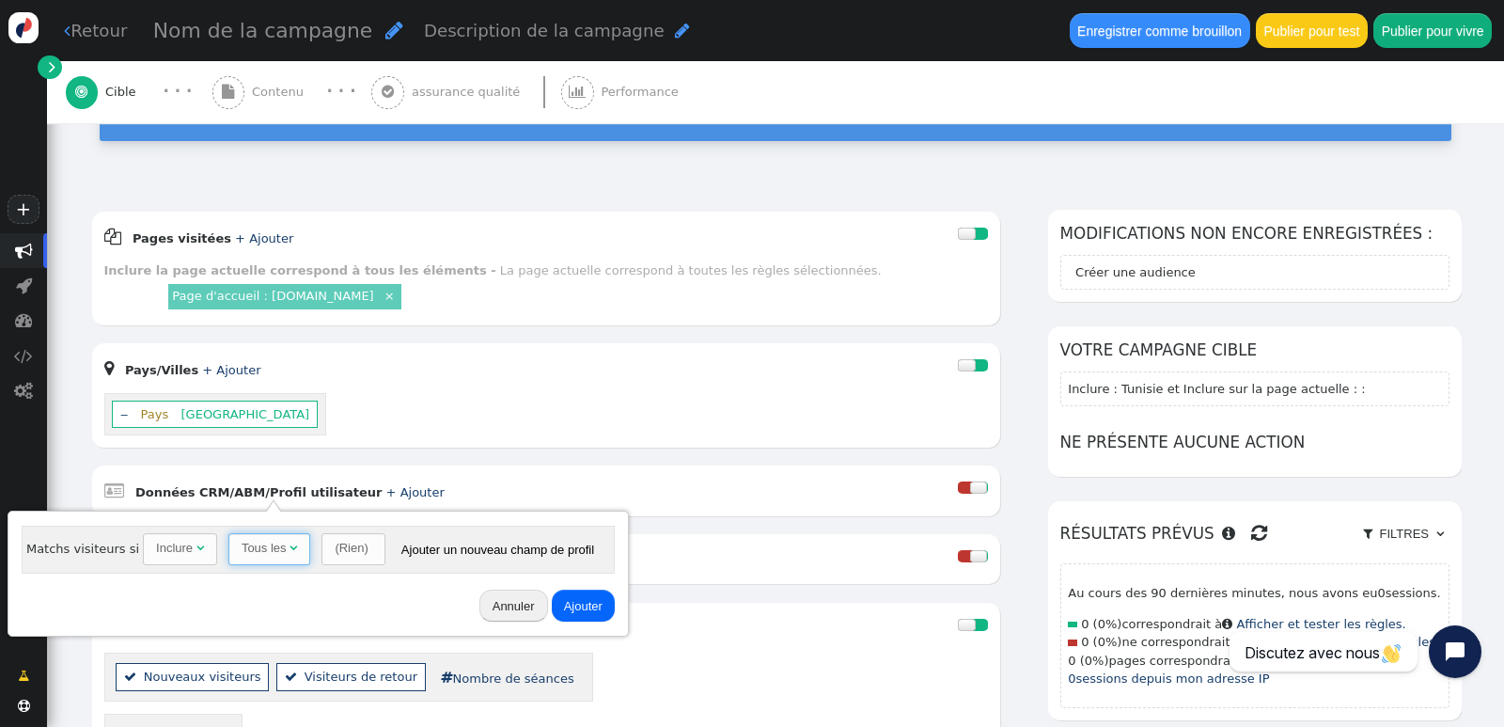
click at [343, 552] on font "(Rien)" at bounding box center [351, 548] width 33 height 14
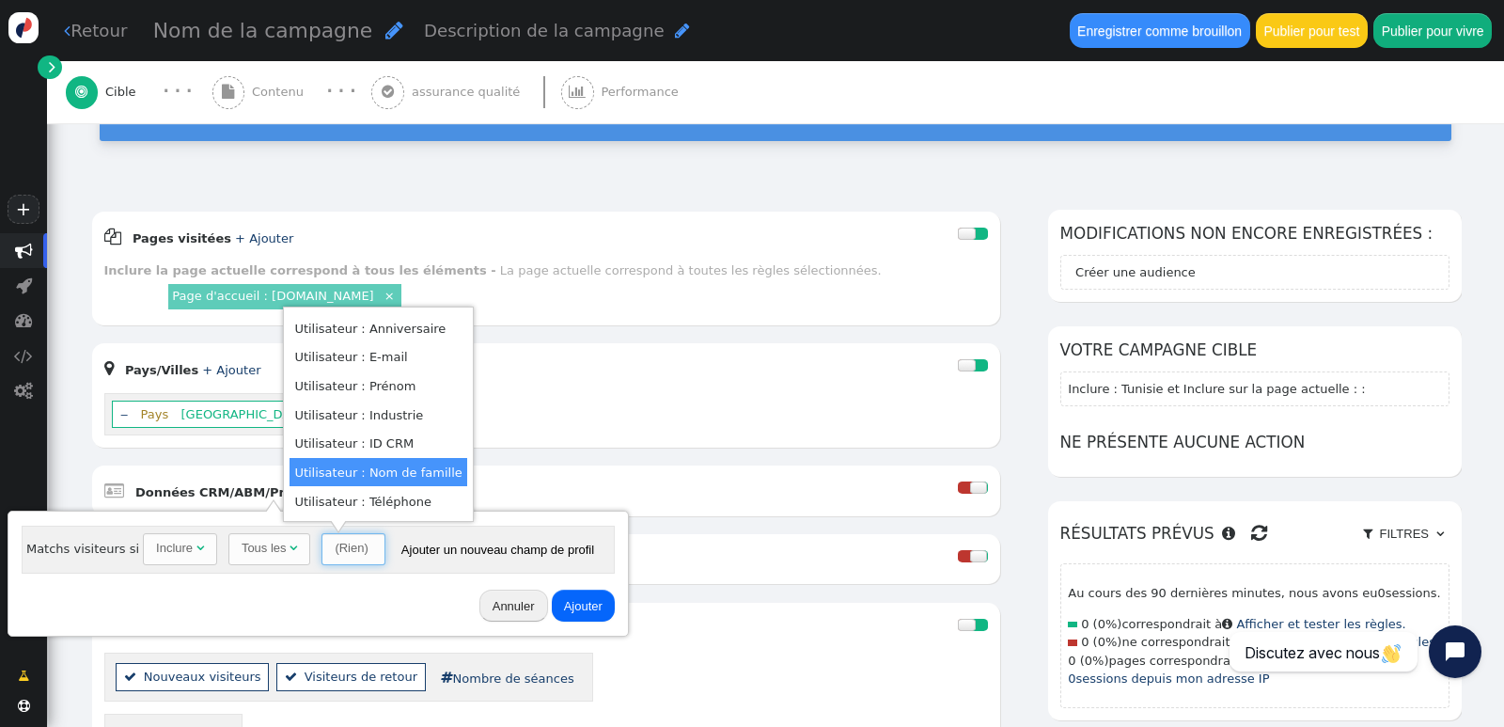
click at [239, 579] on div "Matchs visiteurs si Inclure  Tous les  (Rien)  Contient  (Vide) * mois dd ,…" at bounding box center [317, 574] width 607 height 112
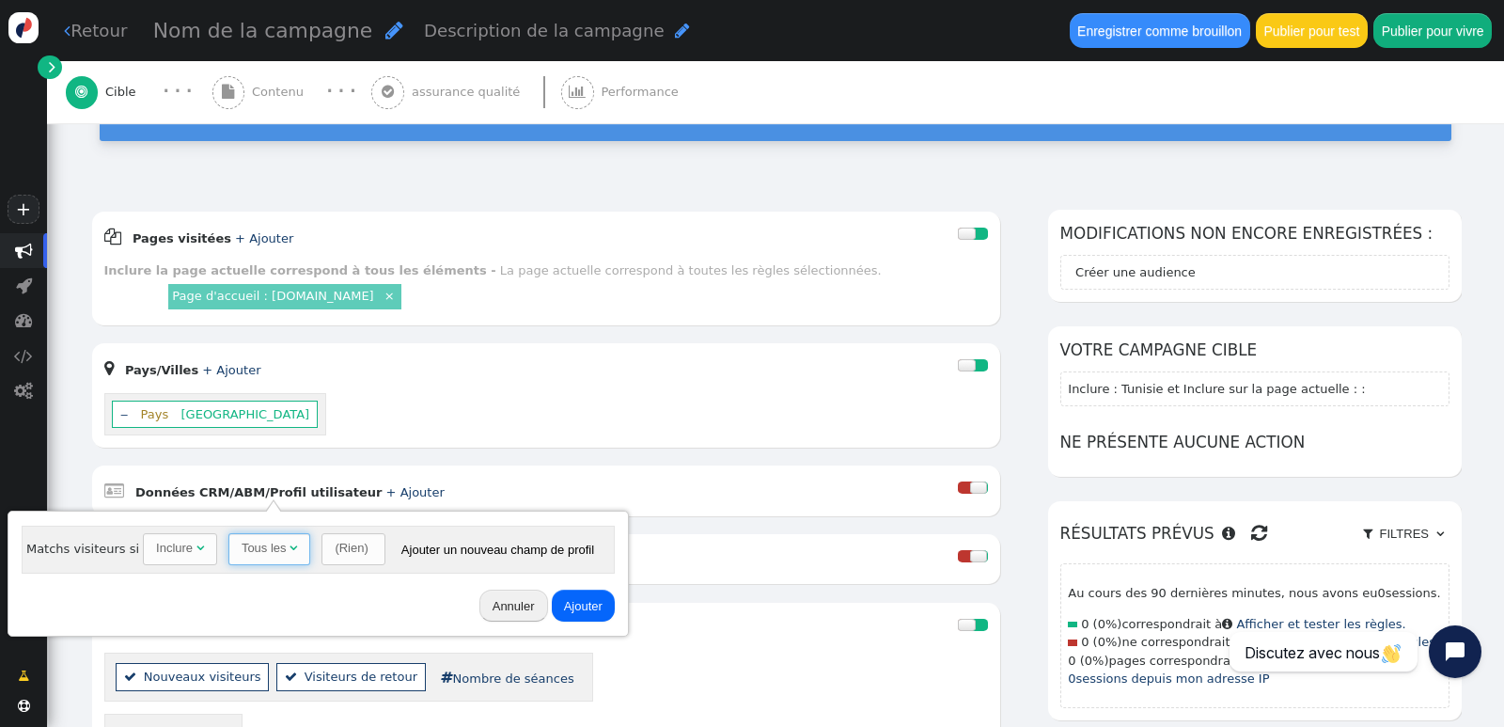
click at [234, 560] on span "Tous les " at bounding box center [269, 549] width 83 height 32
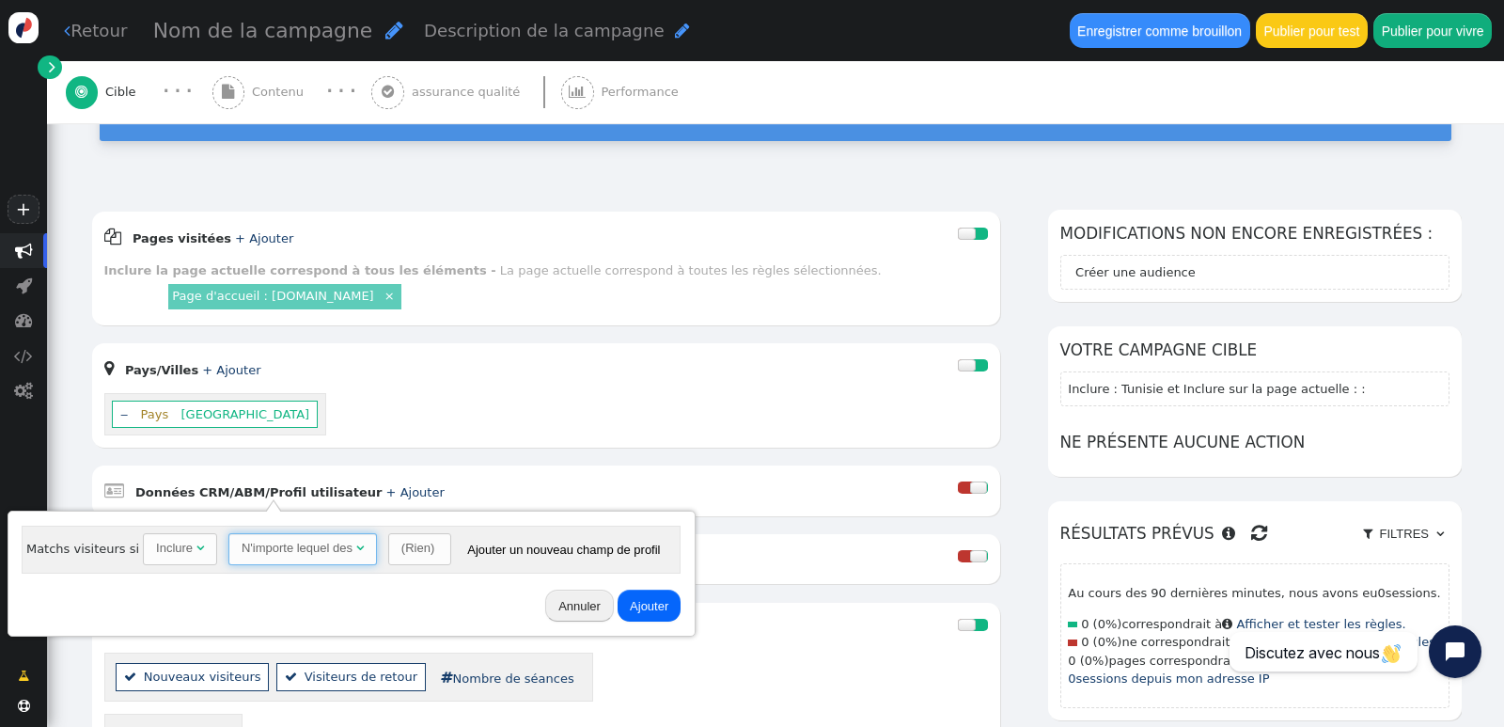
click at [264, 553] on font "N'importe lequel des" at bounding box center [297, 548] width 111 height 14
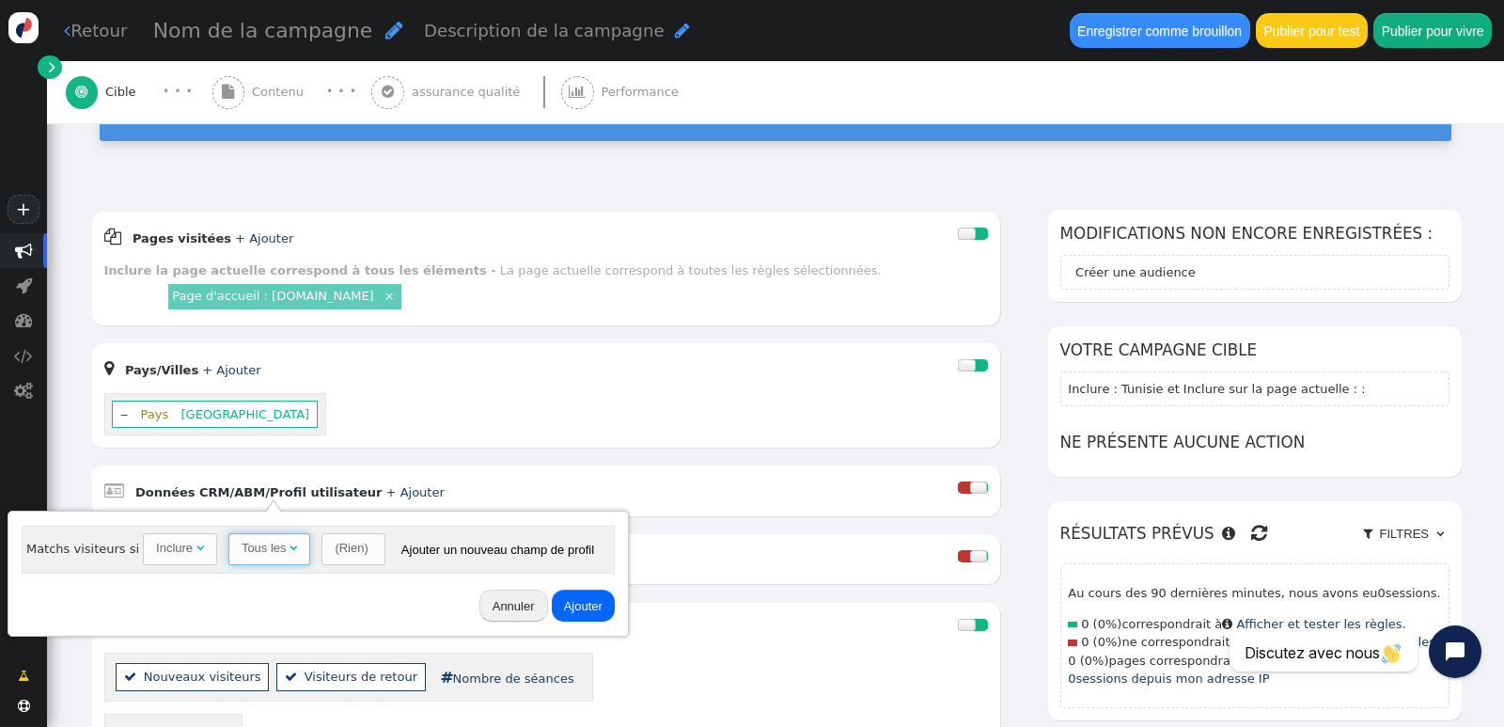
click at [339, 549] on font "(Rien)" at bounding box center [351, 548] width 33 height 14
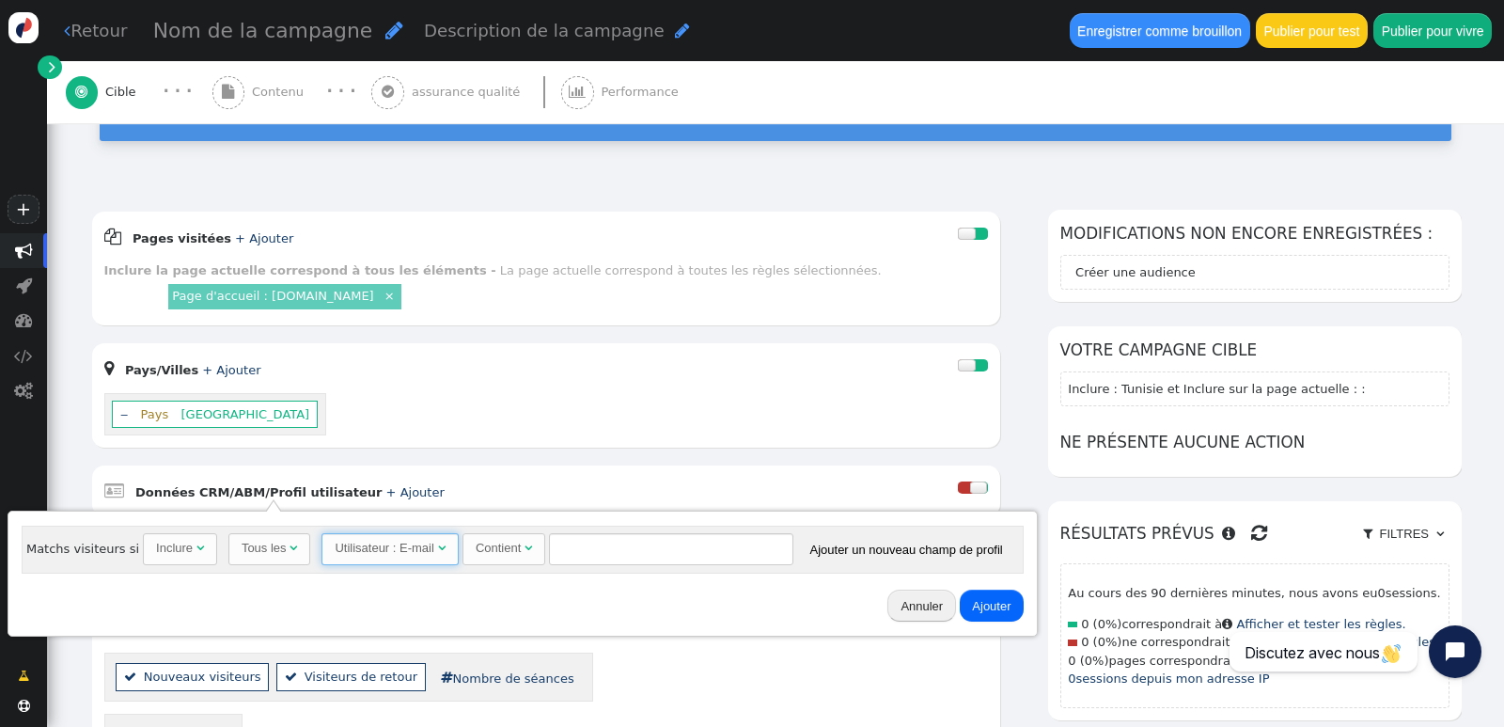
click at [508, 546] on div "Contient" at bounding box center [500, 548] width 49 height 19
click at [587, 557] on input "text" at bounding box center [671, 549] width 244 height 32
click at [582, 549] on input "text" at bounding box center [671, 549] width 244 height 32
